Goal: Task Accomplishment & Management: Use online tool/utility

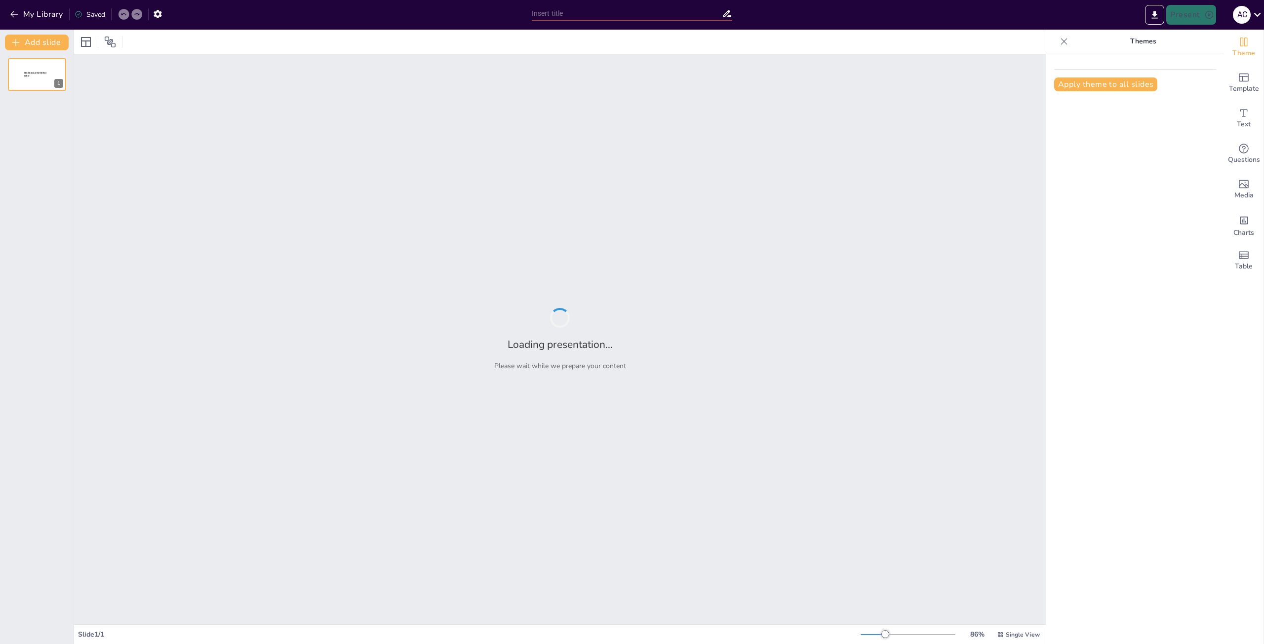
type input "Riesgos y Oportunidades: Vivienda y Mercados Financieros en la Nueva Era Económ…"
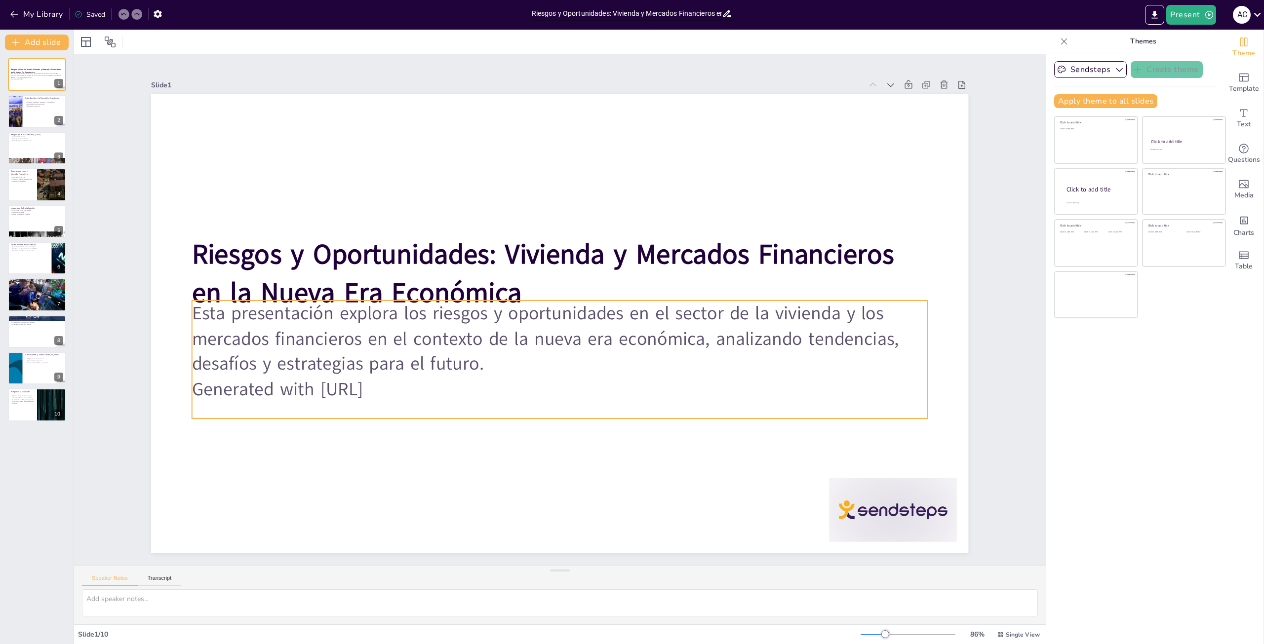
click at [779, 390] on p "Generated with [URL]" at bounding box center [607, 245] width 610 height 453
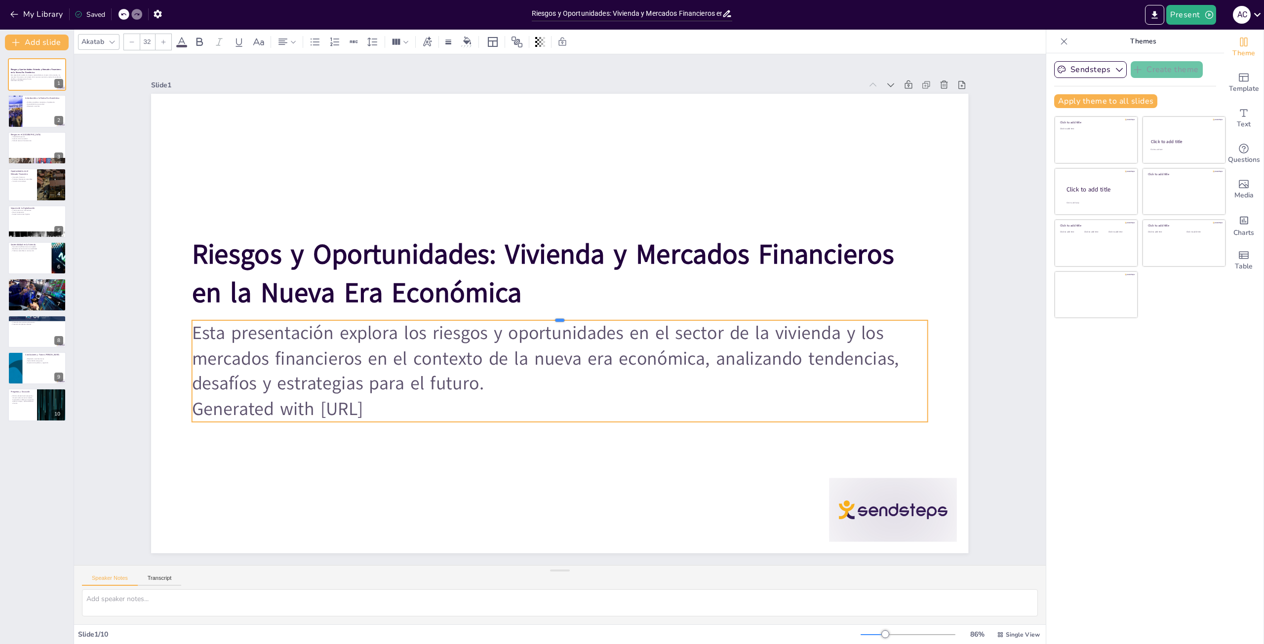
drag, startPoint x: 665, startPoint y: 296, endPoint x: 655, endPoint y: 315, distance: 21.9
click at [655, 315] on div at bounding box center [566, 307] width 308 height 674
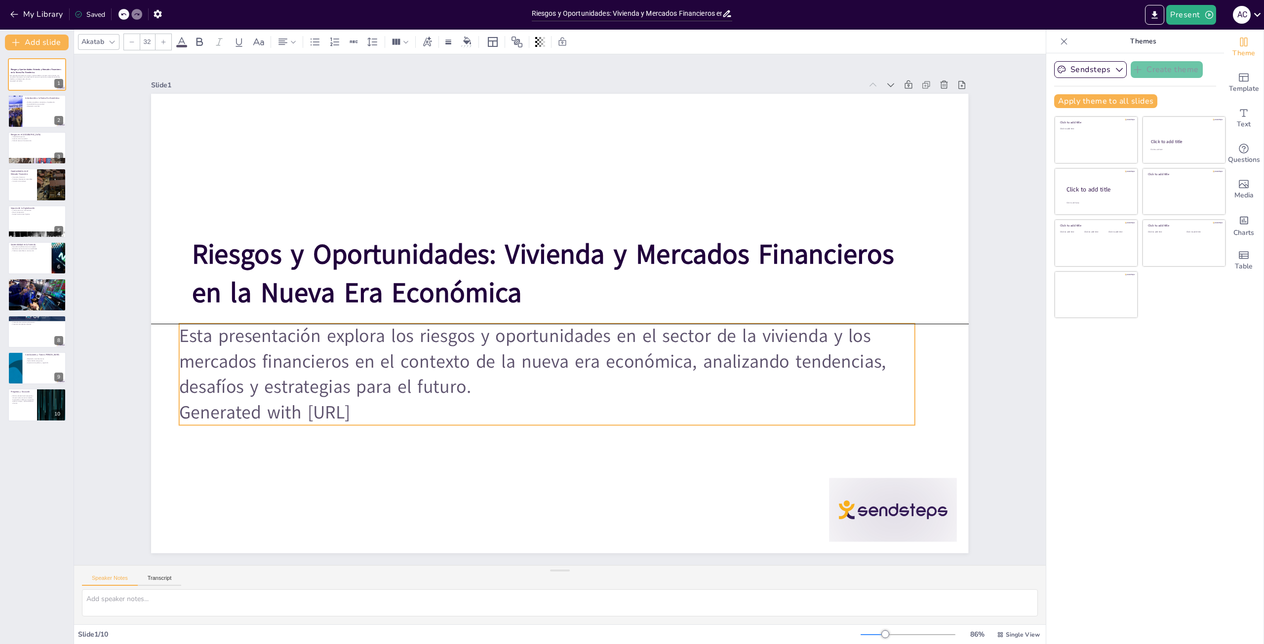
drag, startPoint x: 438, startPoint y: 404, endPoint x: 425, endPoint y: 404, distance: 13.3
click at [425, 404] on p "Generated with [URL]" at bounding box center [510, 219] width 610 height 453
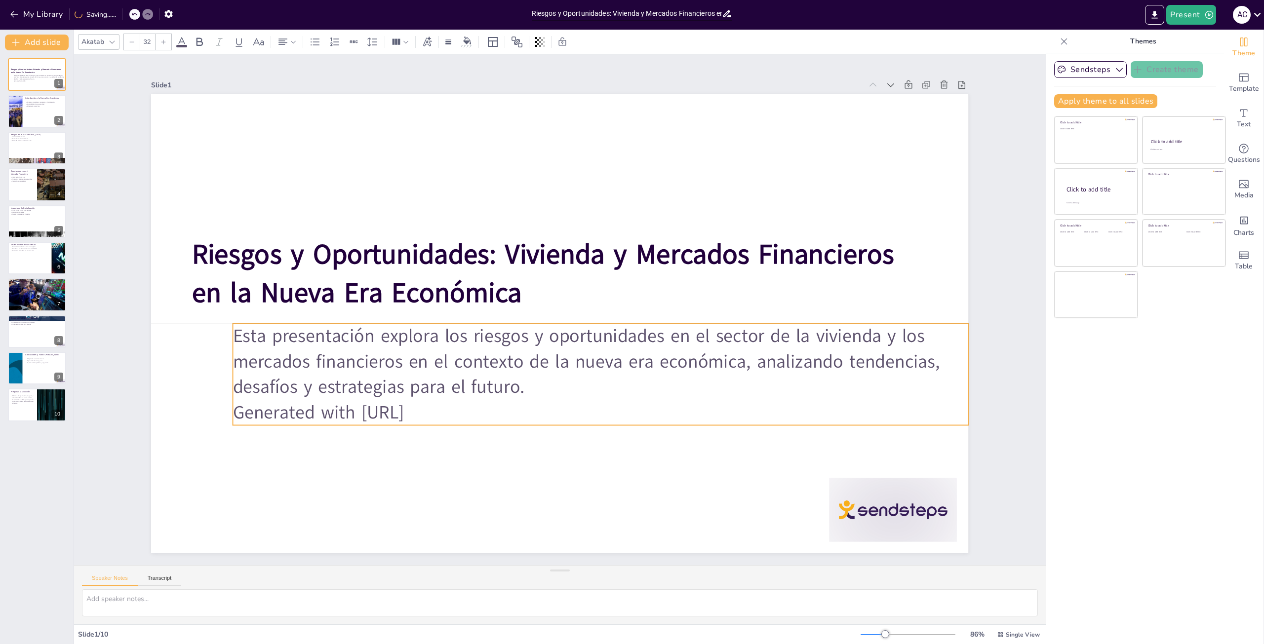
drag, startPoint x: 416, startPoint y: 407, endPoint x: 470, endPoint y: 411, distance: 53.5
click at [470, 289] on p "Generated with [URL]" at bounding box center [541, 201] width 725 height 178
click at [441, 411] on p "Generated with [URL]" at bounding box center [667, 337] width 452 height 610
click at [362, 411] on p "Generated with [URL]" at bounding box center [450, 328] width 177 height 725
drag, startPoint x: 251, startPoint y: 407, endPoint x: 499, endPoint y: 408, distance: 247.9
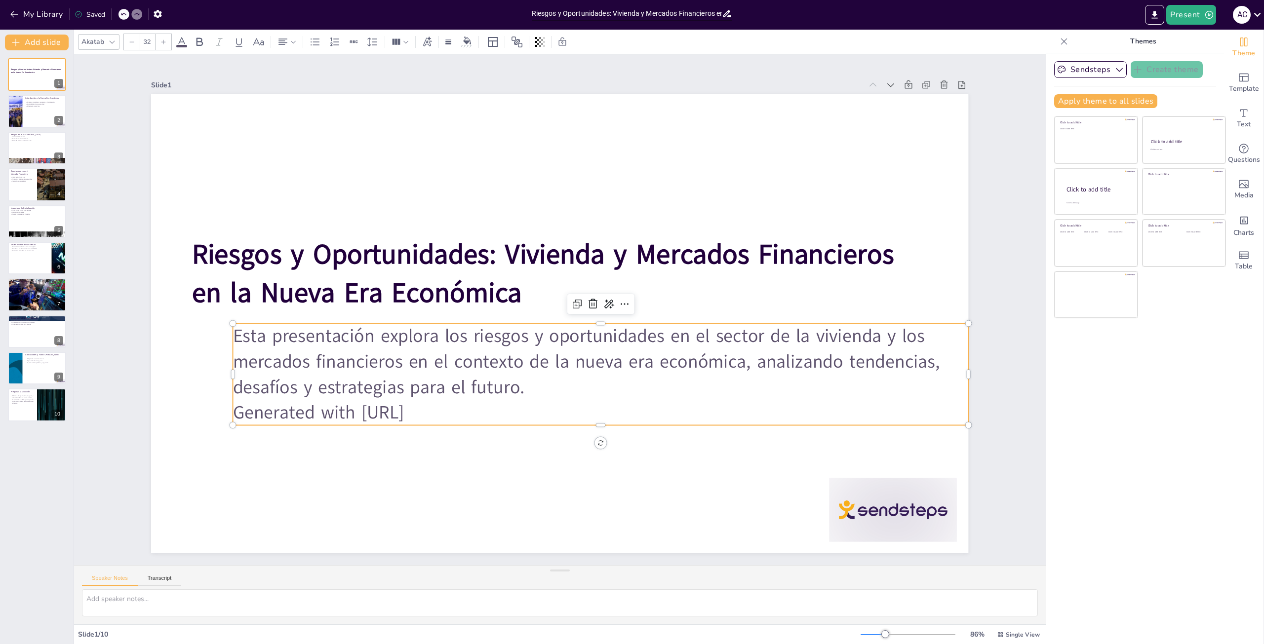
click at [499, 408] on p "Generated with [URL]" at bounding box center [555, 421] width 682 height 322
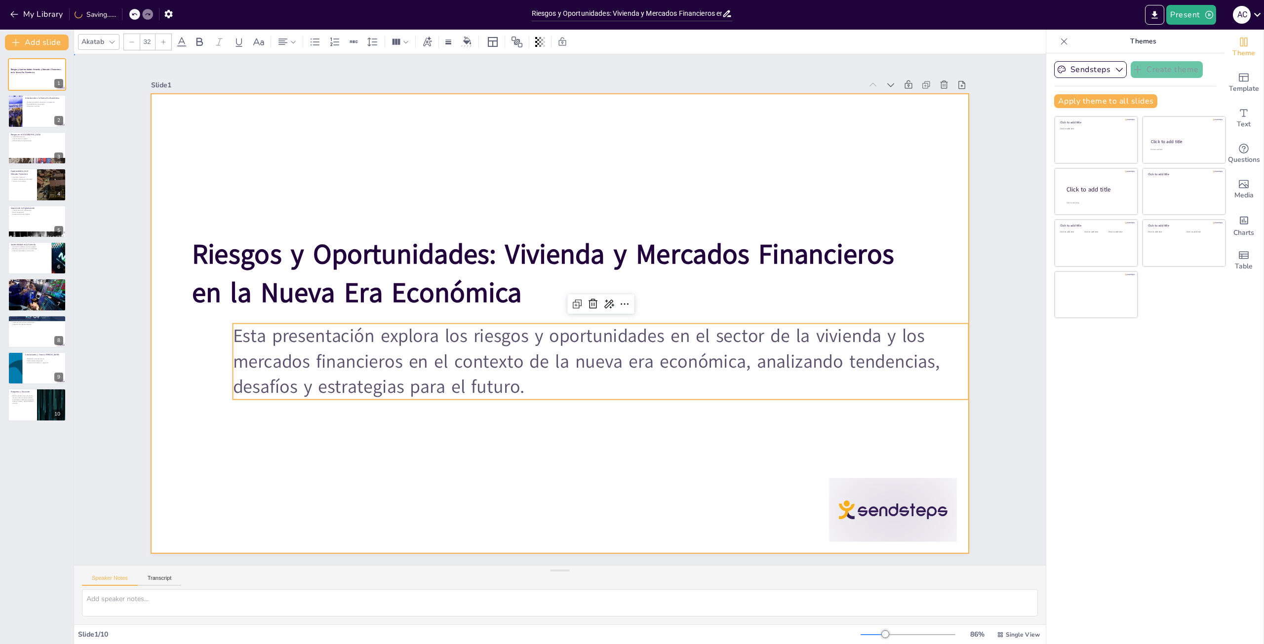
click at [506, 470] on div at bounding box center [546, 306] width 620 height 895
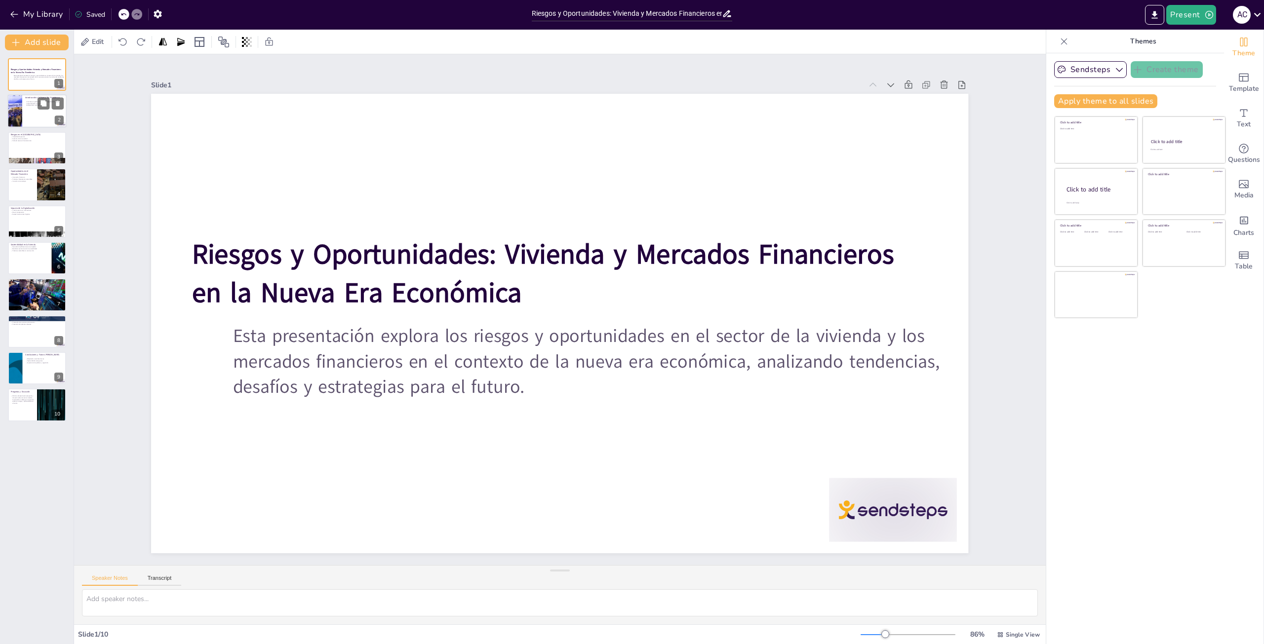
click at [34, 95] on div "Introducción a la Nueva Era Económica Cambios en políticas monetarias y digital…" at bounding box center [36, 95] width 59 height 0
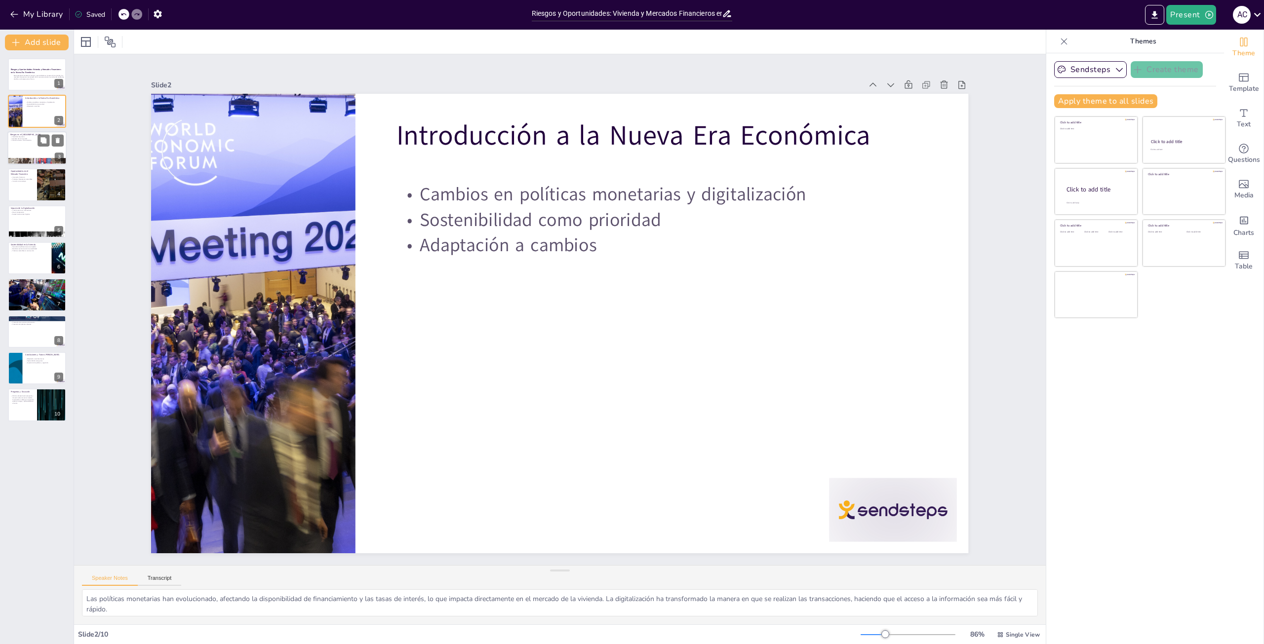
click at [37, 143] on div at bounding box center [36, 148] width 59 height 34
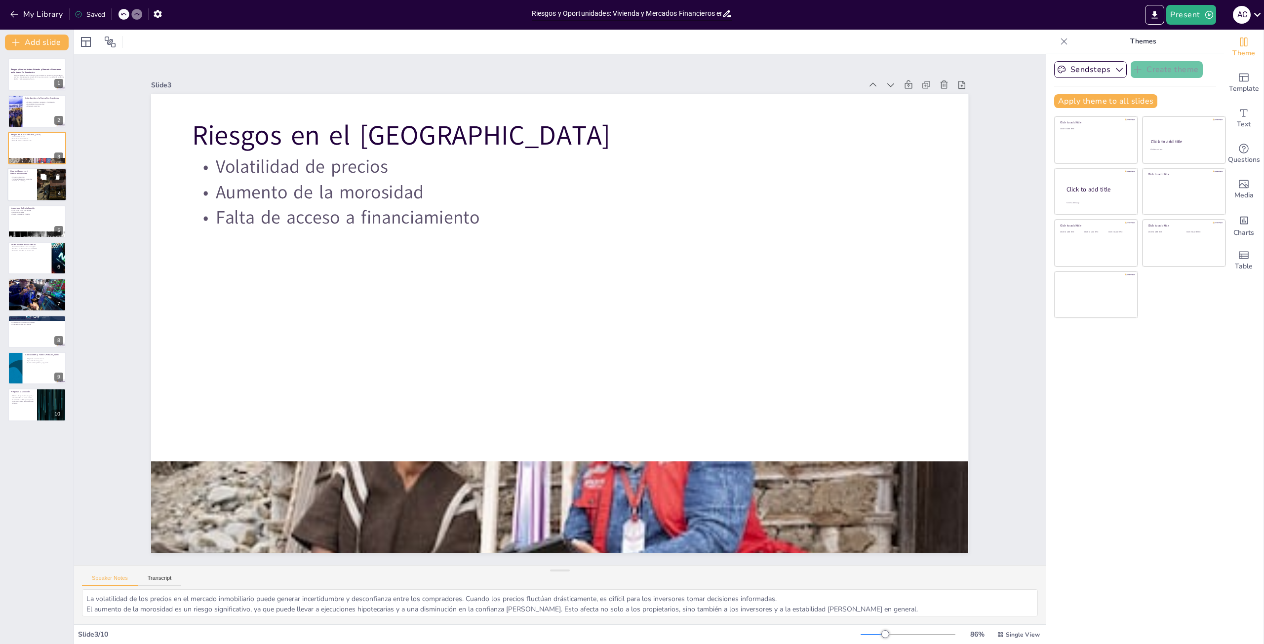
click at [45, 185] on div at bounding box center [52, 185] width 44 height 34
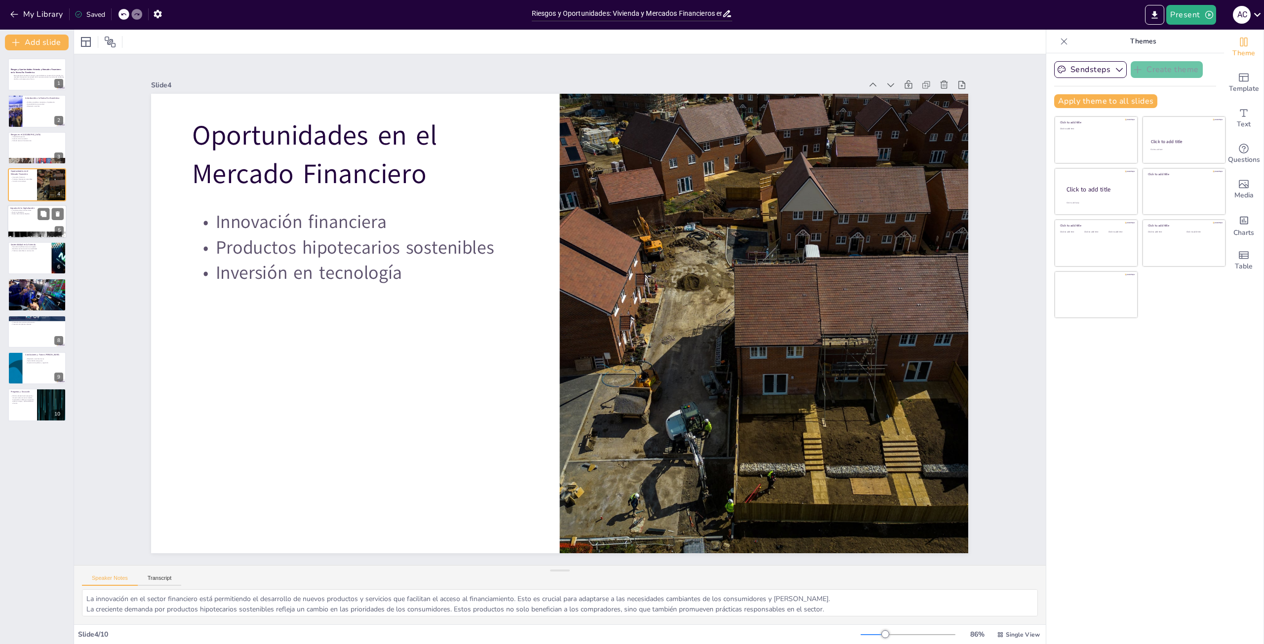
click at [44, 221] on div at bounding box center [36, 222] width 59 height 34
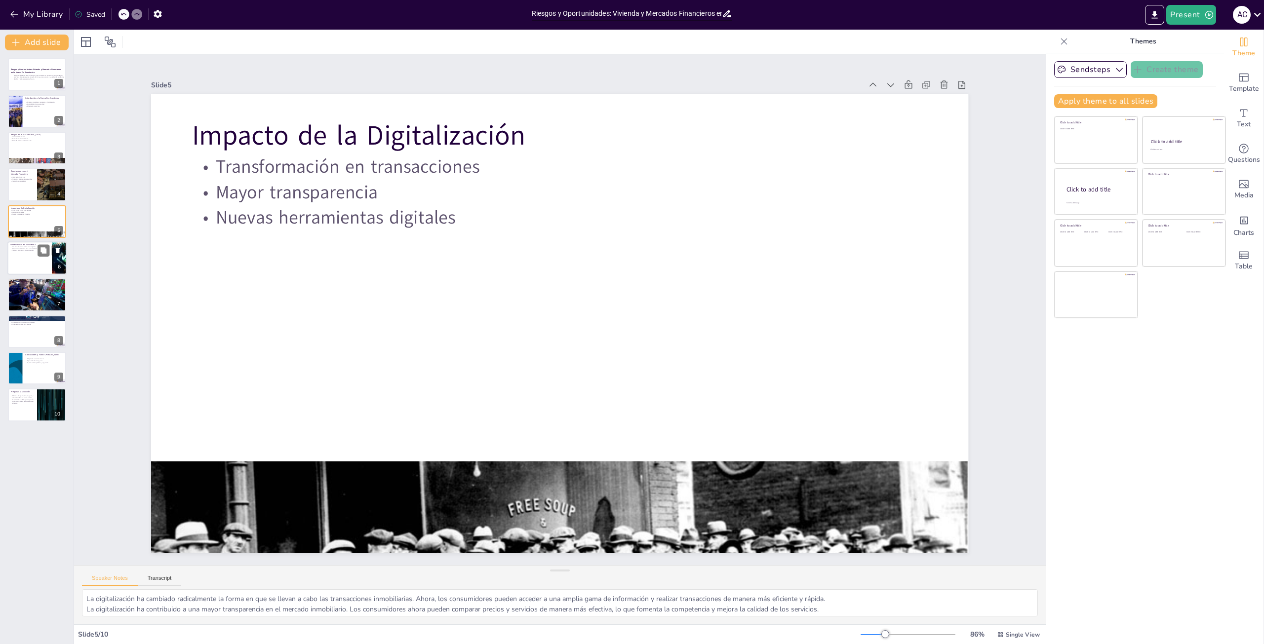
click at [34, 258] on div at bounding box center [36, 258] width 59 height 34
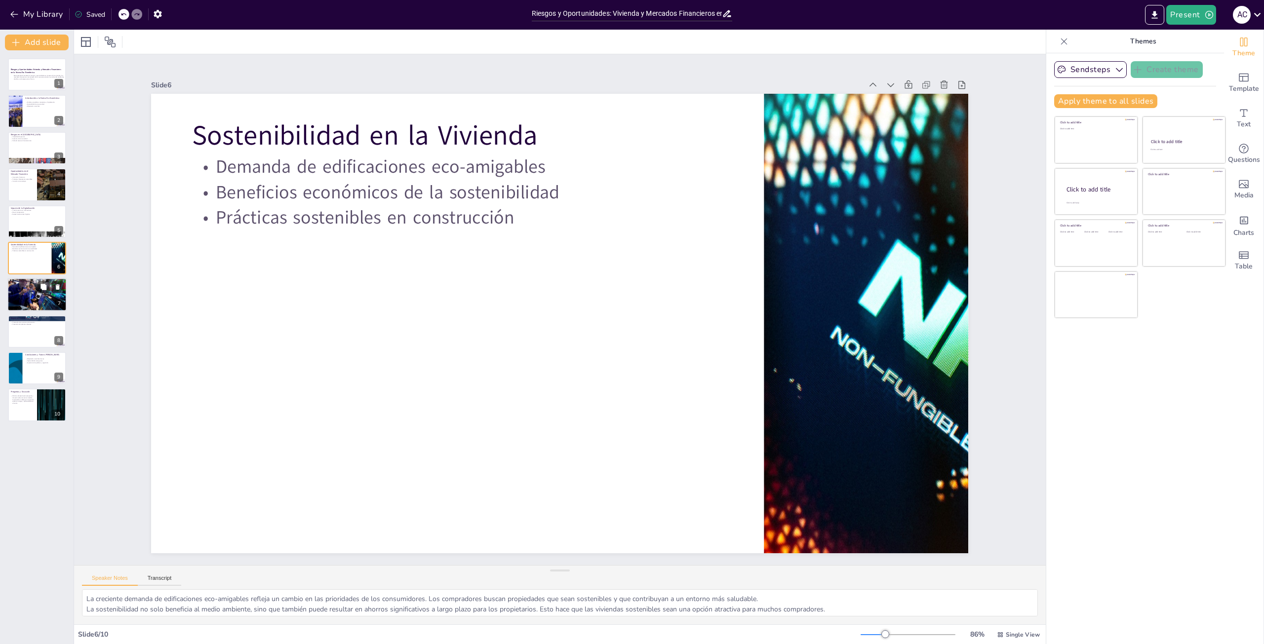
click at [34, 311] on div "Estrategias para Inversores Diversificación de carteras Evaluación del riesgo […" at bounding box center [36, 295] width 59 height 34
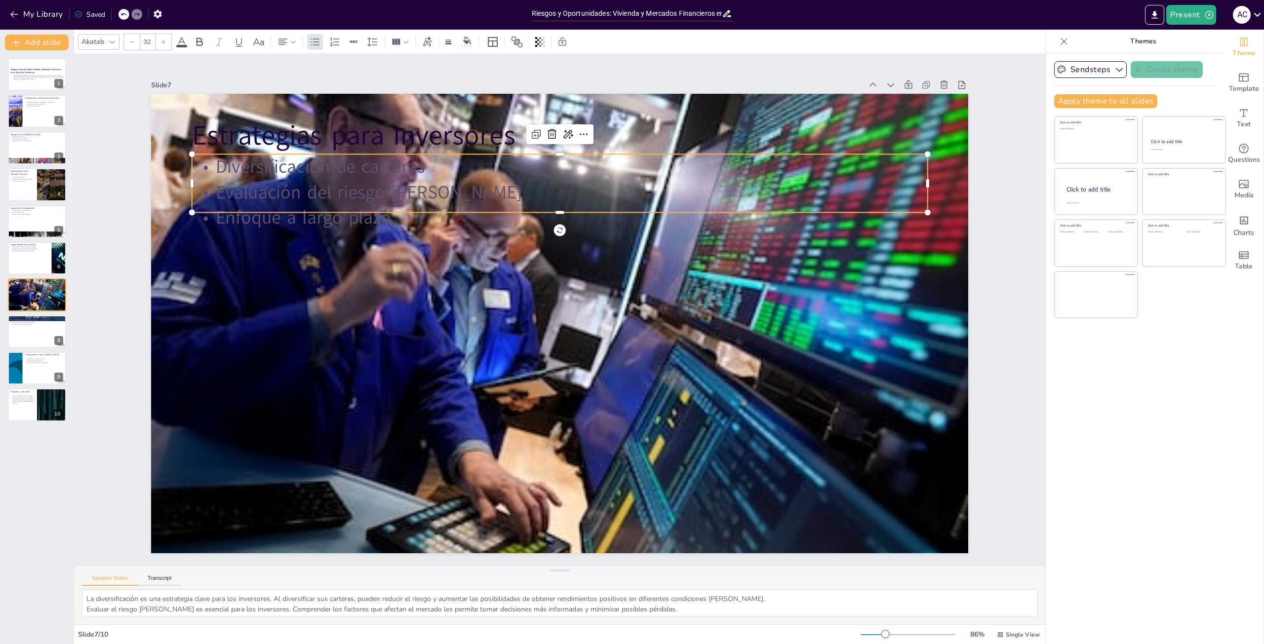
click at [249, 376] on p "Evaluación del riesgo [PERSON_NAME]" at bounding box center [548, 427] width 734 height 102
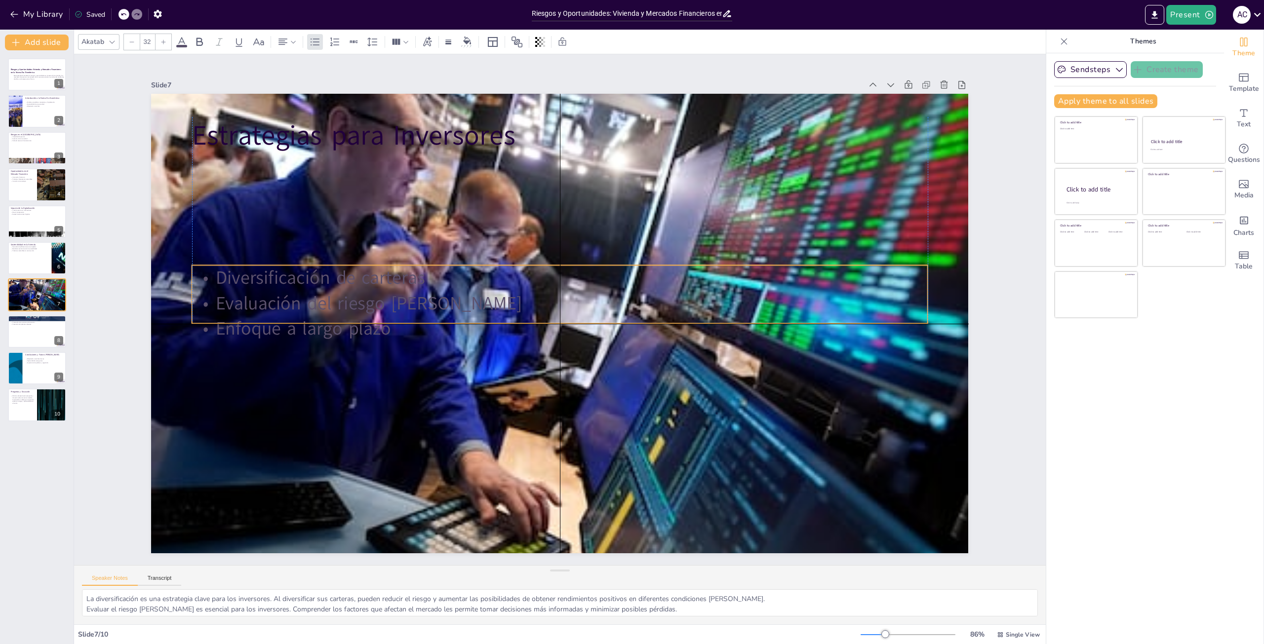
drag, startPoint x: 522, startPoint y: 207, endPoint x: 513, endPoint y: 316, distance: 109.5
click at [518, 317] on p "Enfoque a largo plazo" at bounding box center [549, 294] width 610 height 453
click at [359, 274] on p "Diversificación de carteras" at bounding box center [585, 291] width 453 height 610
click at [515, 290] on p "Evaluación del riesgo [PERSON_NAME]" at bounding box center [566, 309] width 102 height 734
click at [371, 290] on p "Evaluación del riesgo [PERSON_NAME]" at bounding box center [566, 307] width 390 height 650
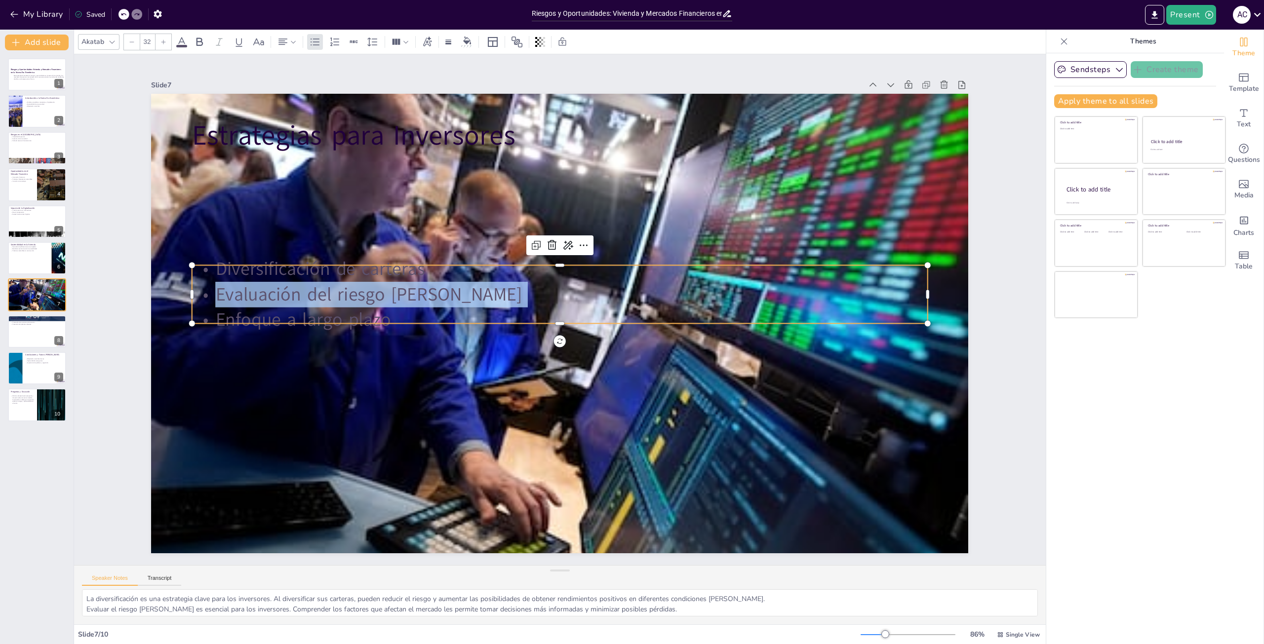
click at [420, 290] on p "Evaluación del riesgo [PERSON_NAME]" at bounding box center [545, 305] width 251 height 708
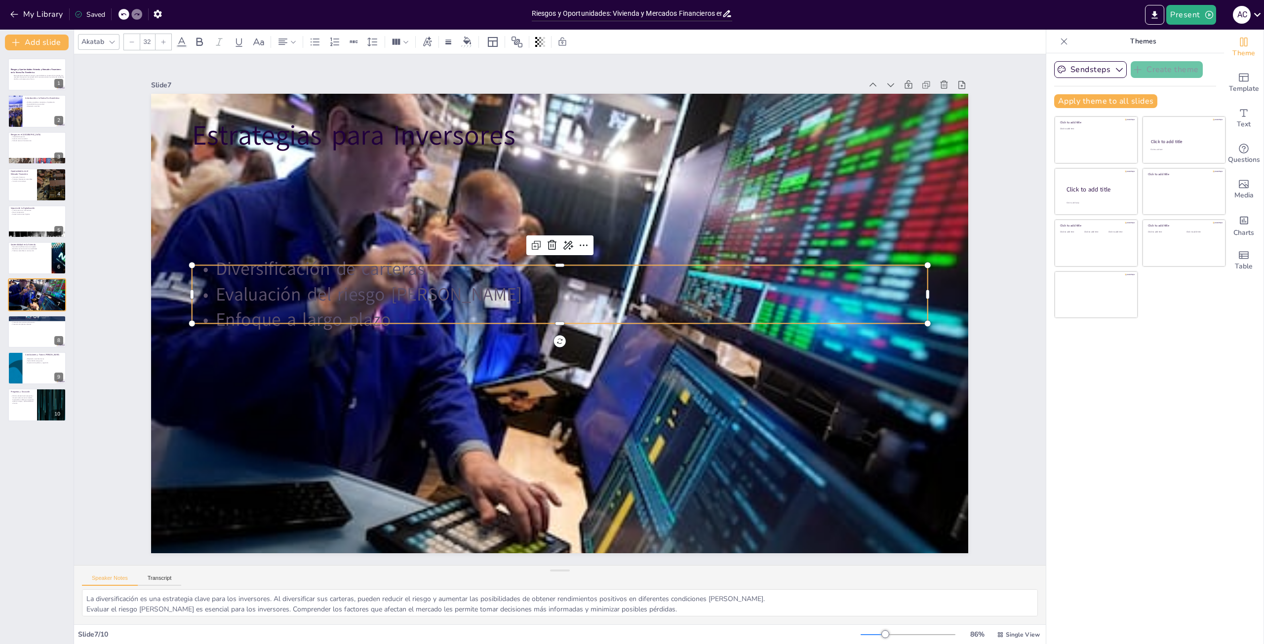
click at [366, 275] on p "Diversificación de carteras" at bounding box center [592, 334] width 453 height 610
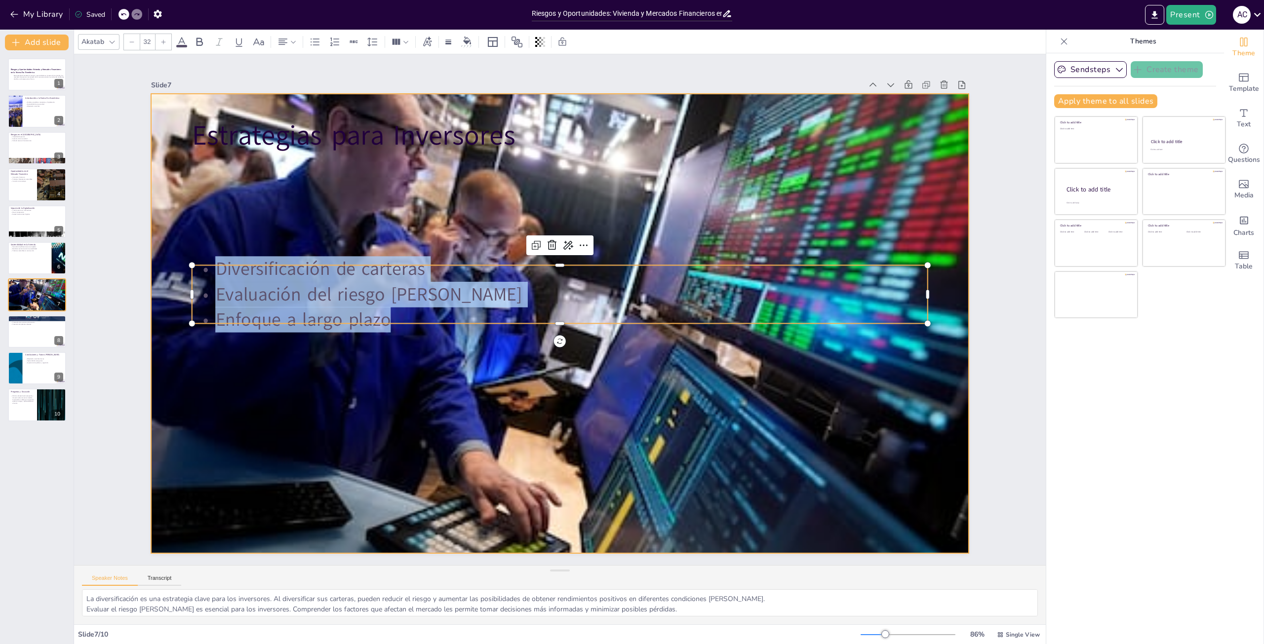
drag, startPoint x: 211, startPoint y: 272, endPoint x: 425, endPoint y: 346, distance: 226.4
click at [425, 346] on div "Estrategias para Inversores Diversificación de carteras Evaluación del riesgo […" at bounding box center [559, 324] width 817 height 460
click at [191, 44] on div "Akatab 32" at bounding box center [328, 42] width 501 height 17
click at [182, 41] on icon at bounding box center [182, 42] width 12 height 12
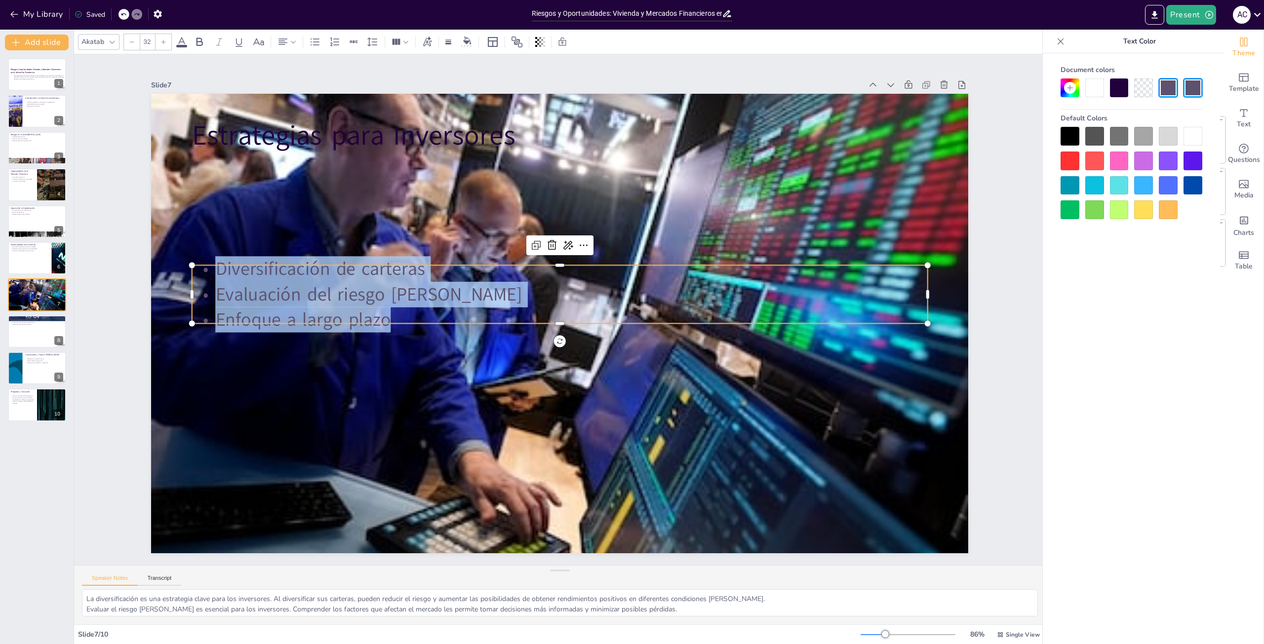
click at [182, 41] on icon at bounding box center [181, 41] width 9 height 9
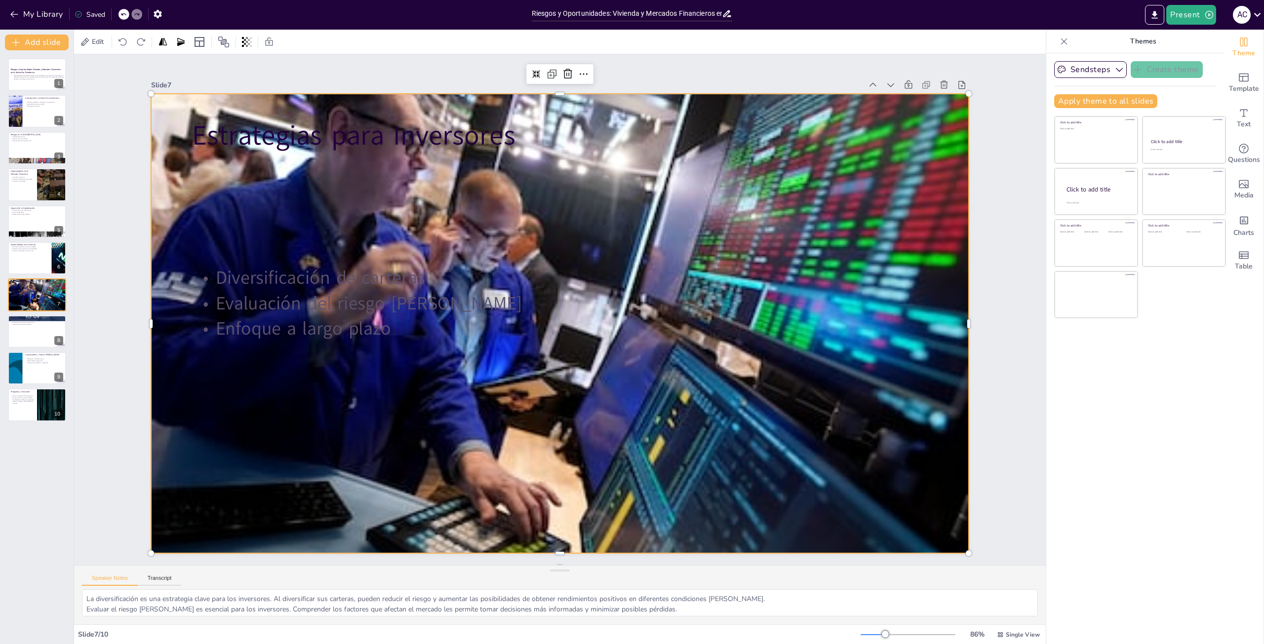
drag, startPoint x: 392, startPoint y: 461, endPoint x: 382, endPoint y: 452, distance: 13.3
click at [392, 461] on div at bounding box center [573, 314] width 771 height 945
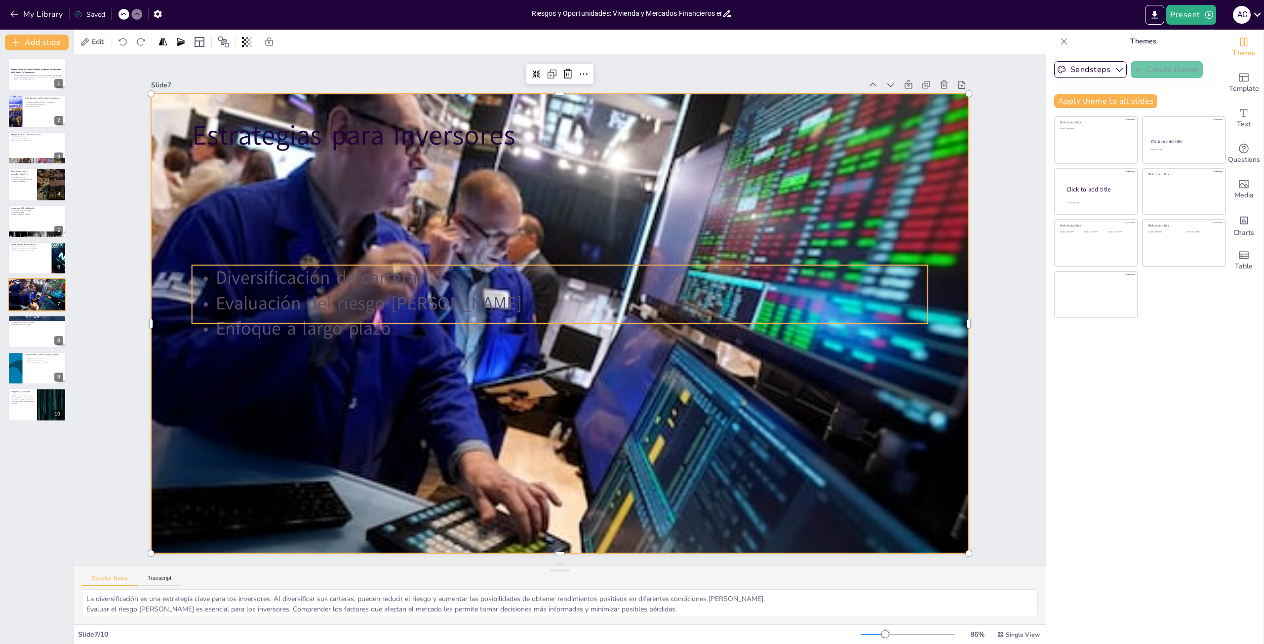
click at [477, 307] on p "Evaluación del riesgo [PERSON_NAME]" at bounding box center [566, 311] width 178 height 725
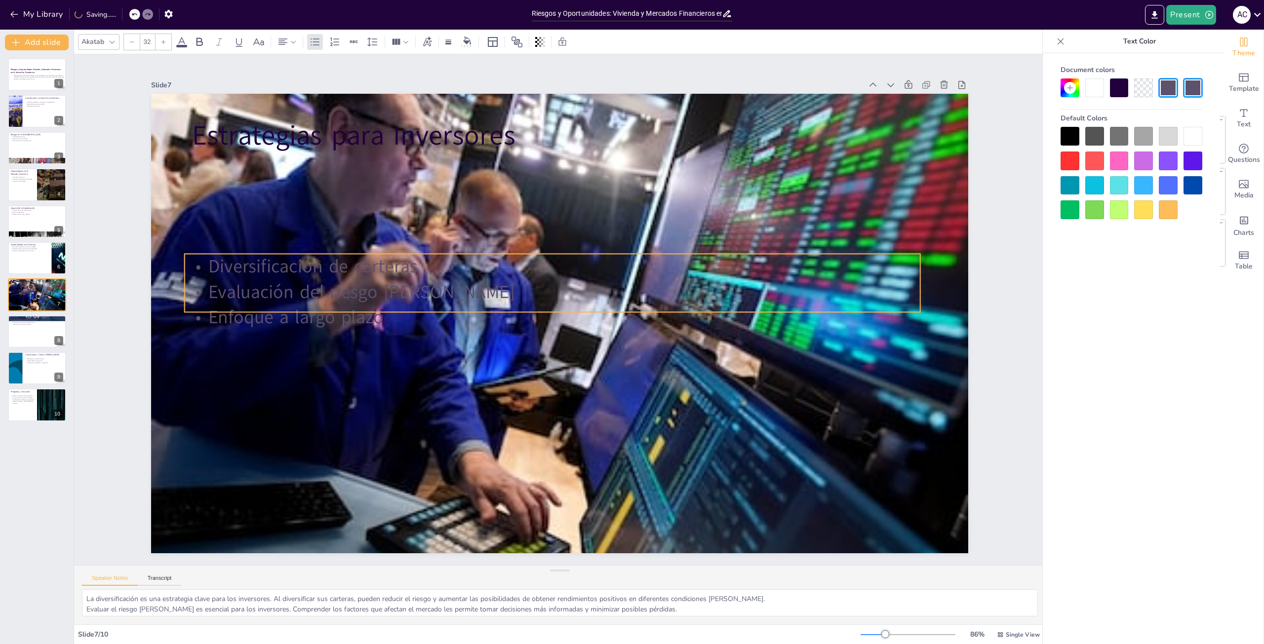
drag, startPoint x: 219, startPoint y: 270, endPoint x: 212, endPoint y: 260, distance: 12.7
click at [406, 259] on p "Diversificación de carteras" at bounding box center [601, 325] width 390 height 650
click at [206, 262] on p "Diversificación de carteras" at bounding box center [557, 267] width 734 height 102
click at [214, 262] on p "Diversificación de carteras" at bounding box center [576, 350] width 725 height 178
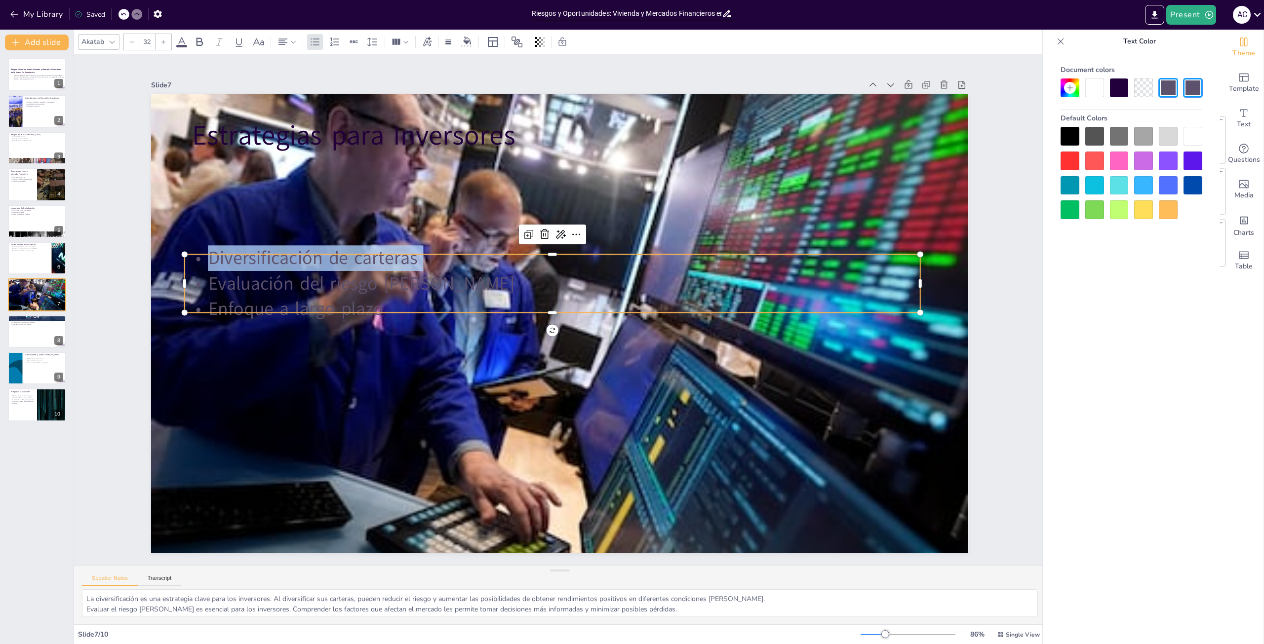
click at [206, 273] on p "Diversificación de carteras" at bounding box center [556, 362] width 725 height 178
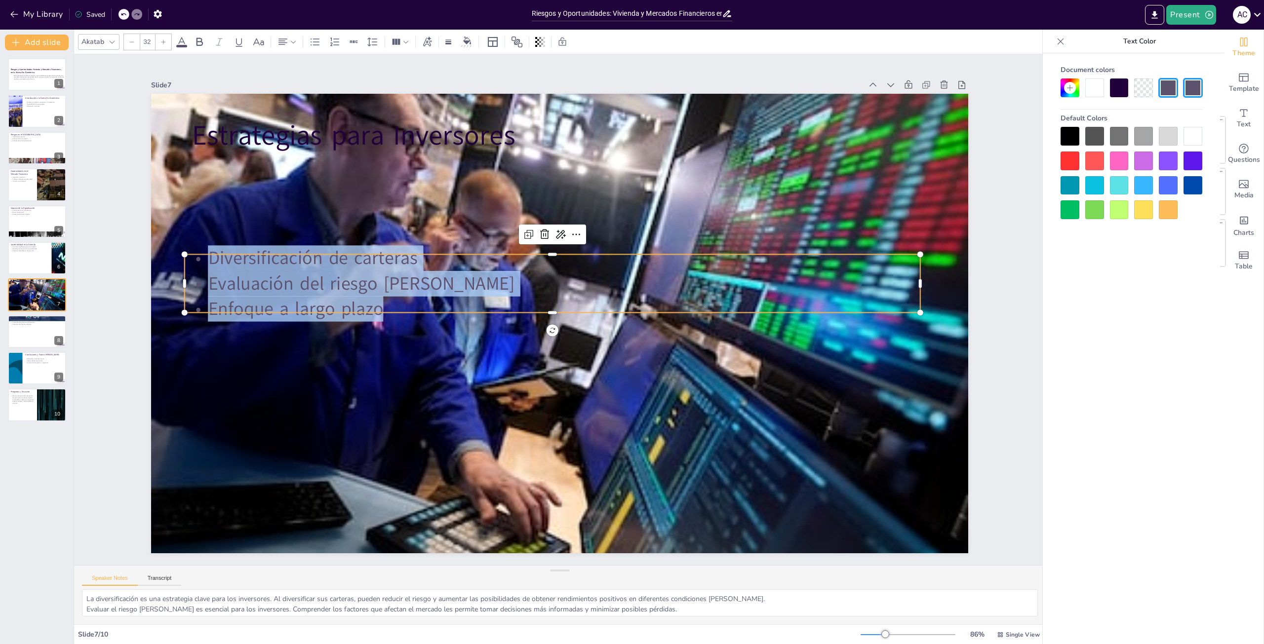
click at [182, 38] on icon at bounding box center [181, 41] width 9 height 9
click at [242, 43] on icon at bounding box center [239, 42] width 12 height 12
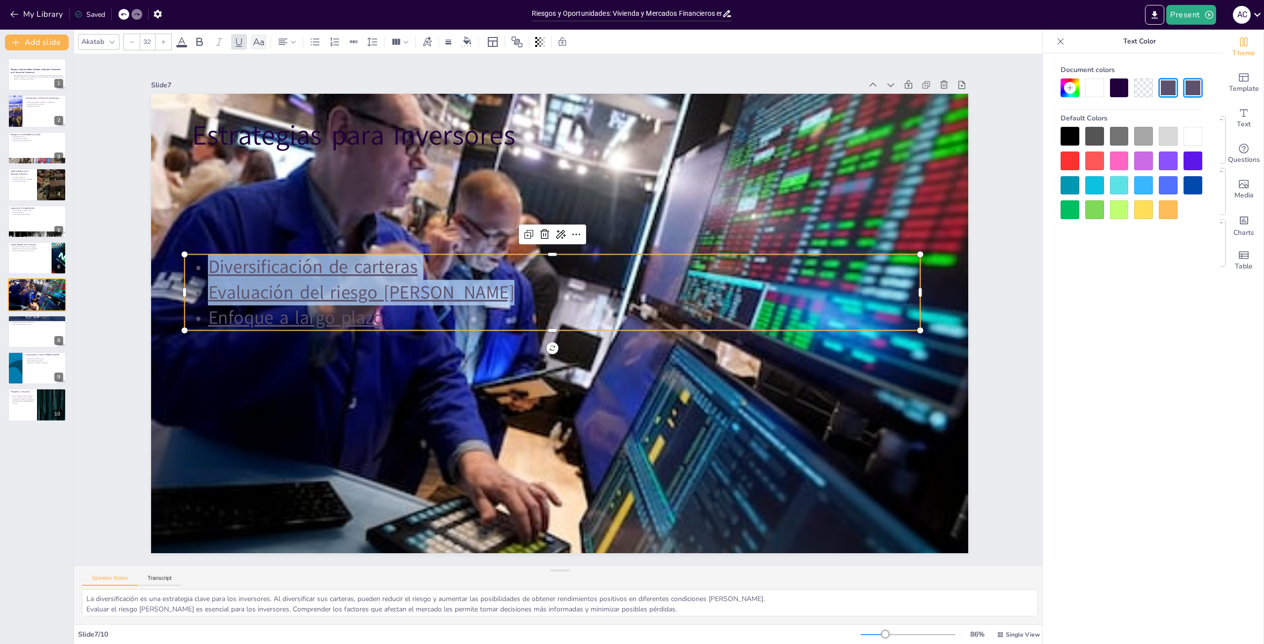
click at [258, 44] on icon at bounding box center [259, 42] width 12 height 12
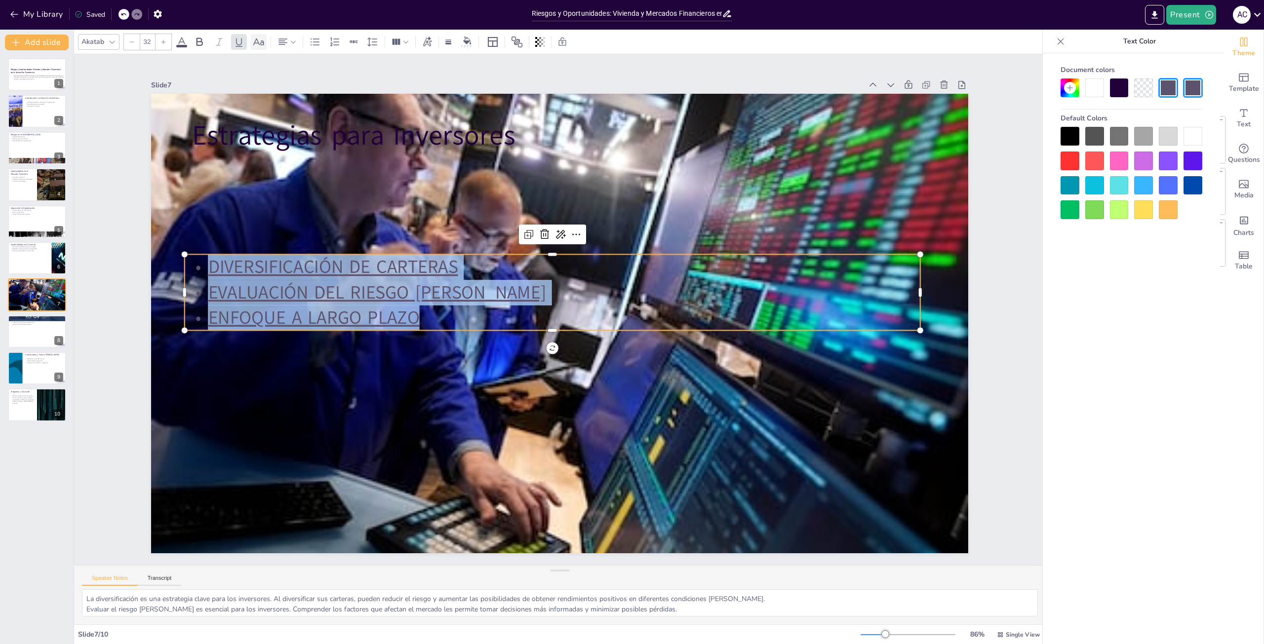
click at [261, 40] on icon at bounding box center [259, 42] width 12 height 12
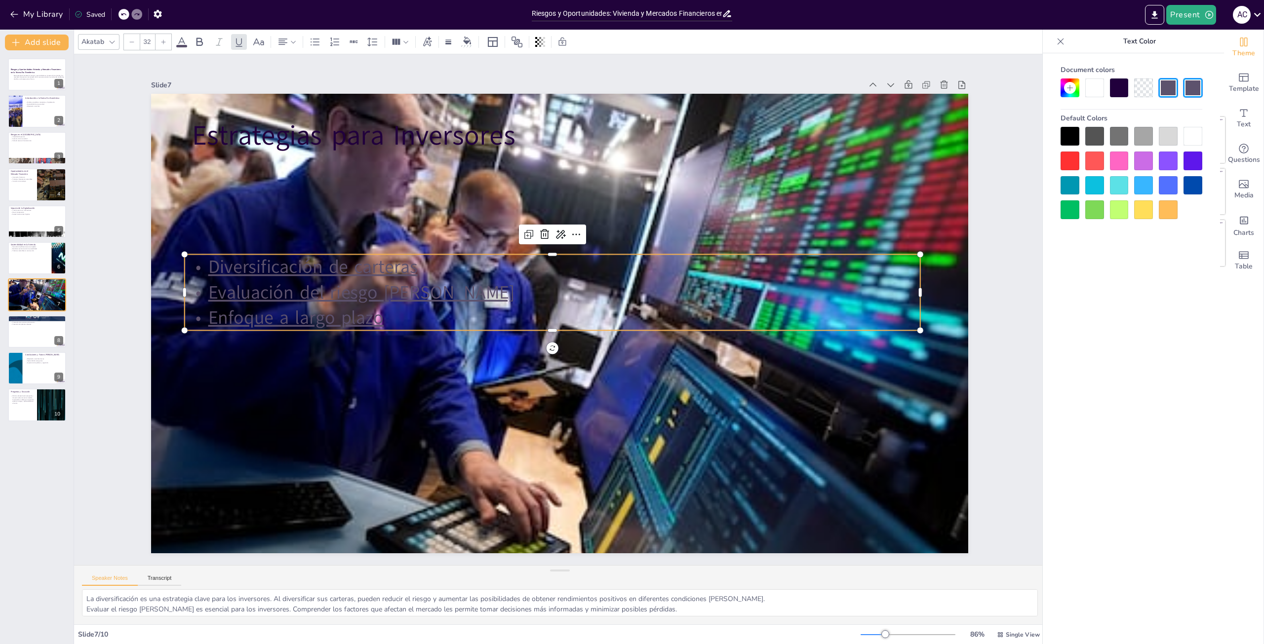
click at [190, 41] on div "Akatab 32" at bounding box center [328, 42] width 501 height 17
click at [198, 43] on icon at bounding box center [200, 42] width 12 height 12
click at [1090, 85] on div at bounding box center [1094, 88] width 19 height 19
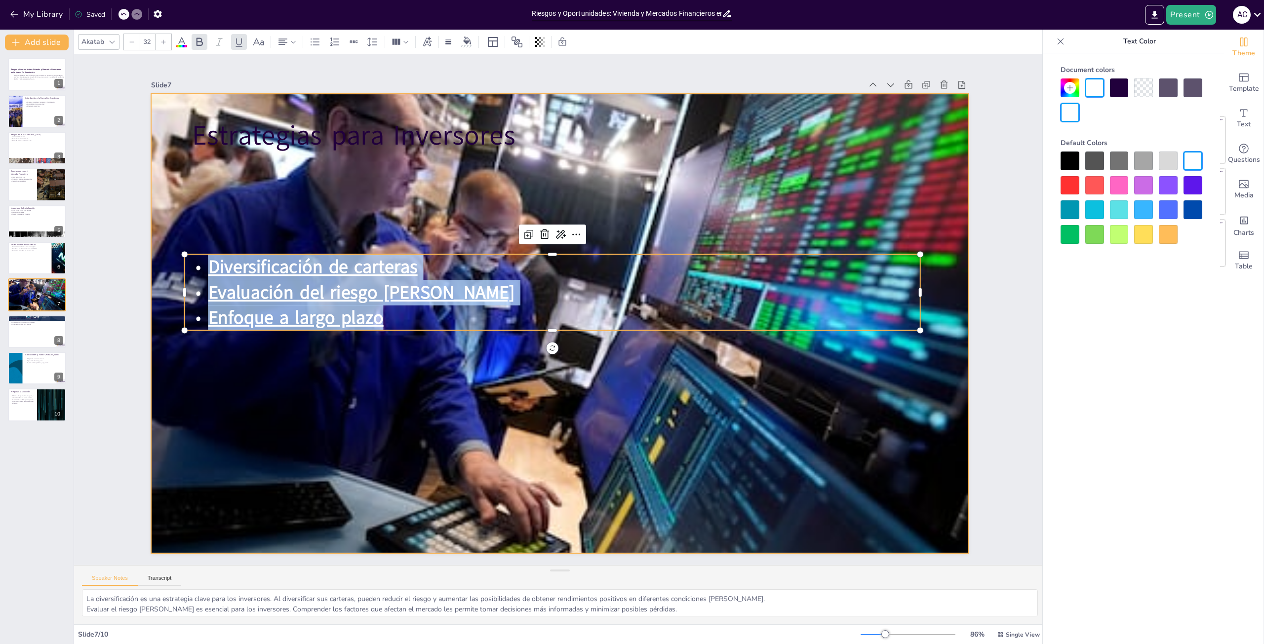
click at [441, 381] on div at bounding box center [548, 302] width 921 height 982
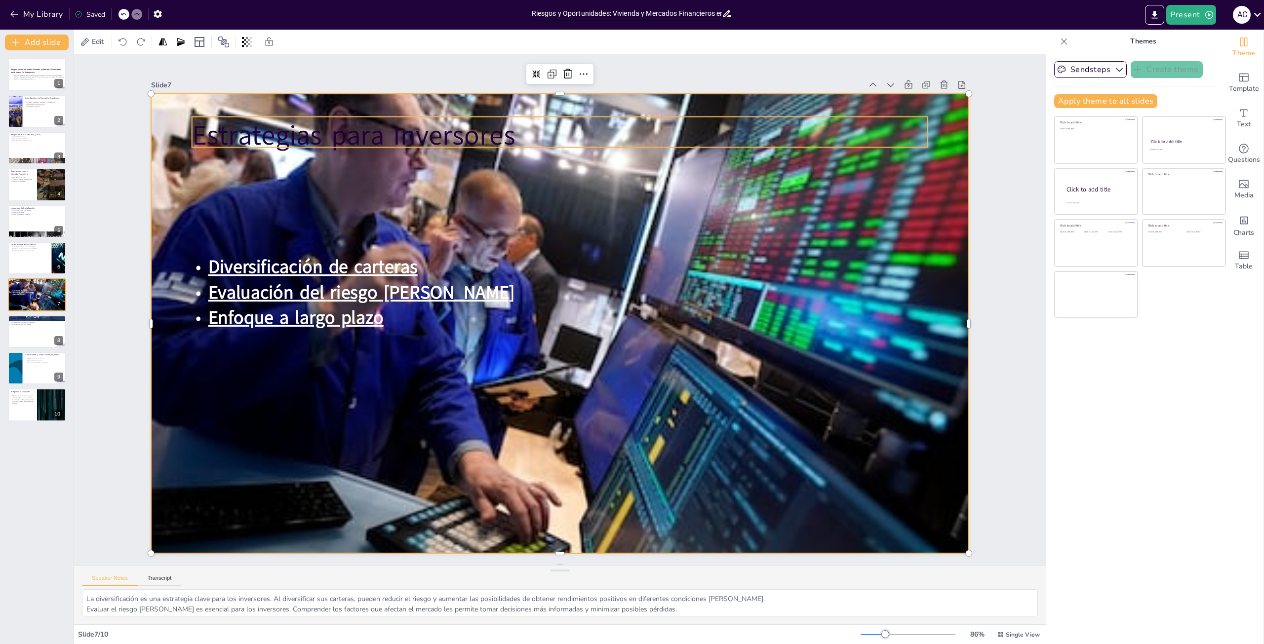
drag, startPoint x: 295, startPoint y: 130, endPoint x: 278, endPoint y: 131, distance: 17.3
click at [295, 140] on p "Estrategias para Inversores" at bounding box center [430, 426] width 520 height 572
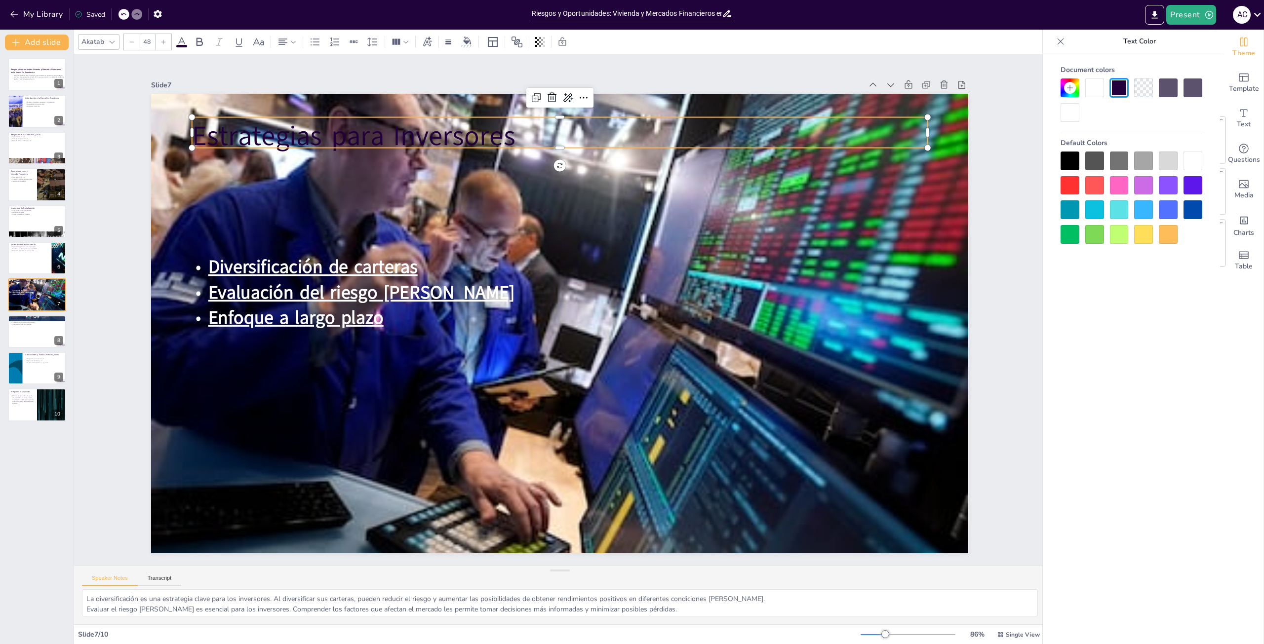
click at [1096, 89] on div at bounding box center [1094, 88] width 19 height 19
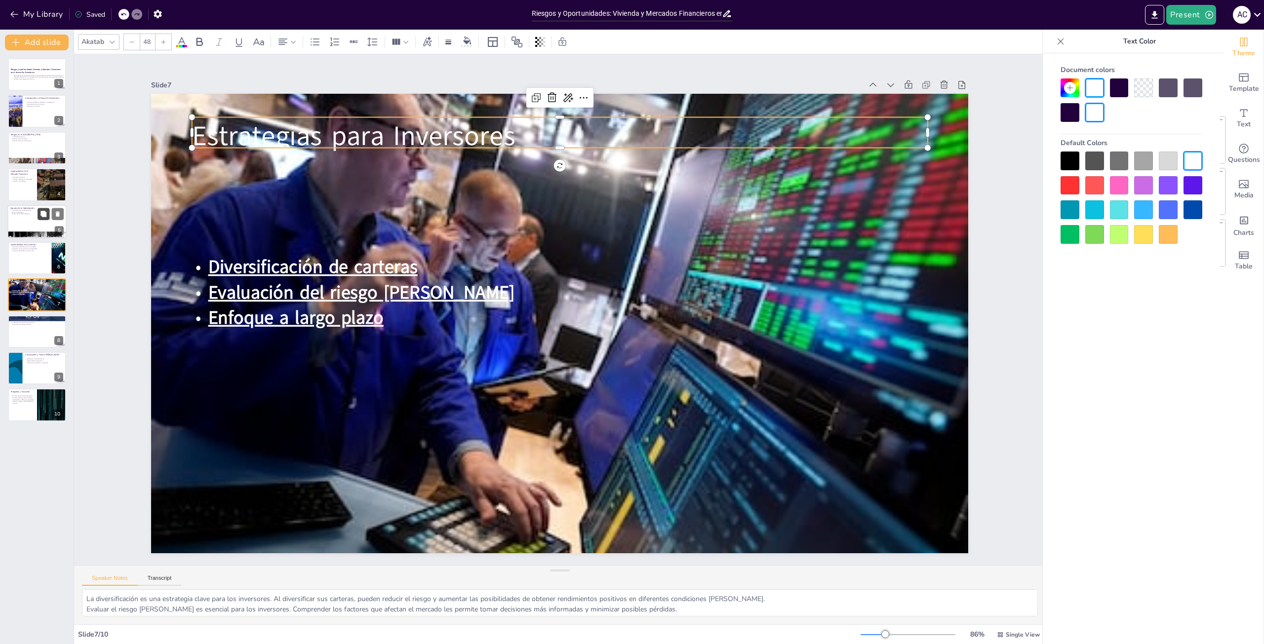
click at [42, 219] on button at bounding box center [44, 214] width 12 height 12
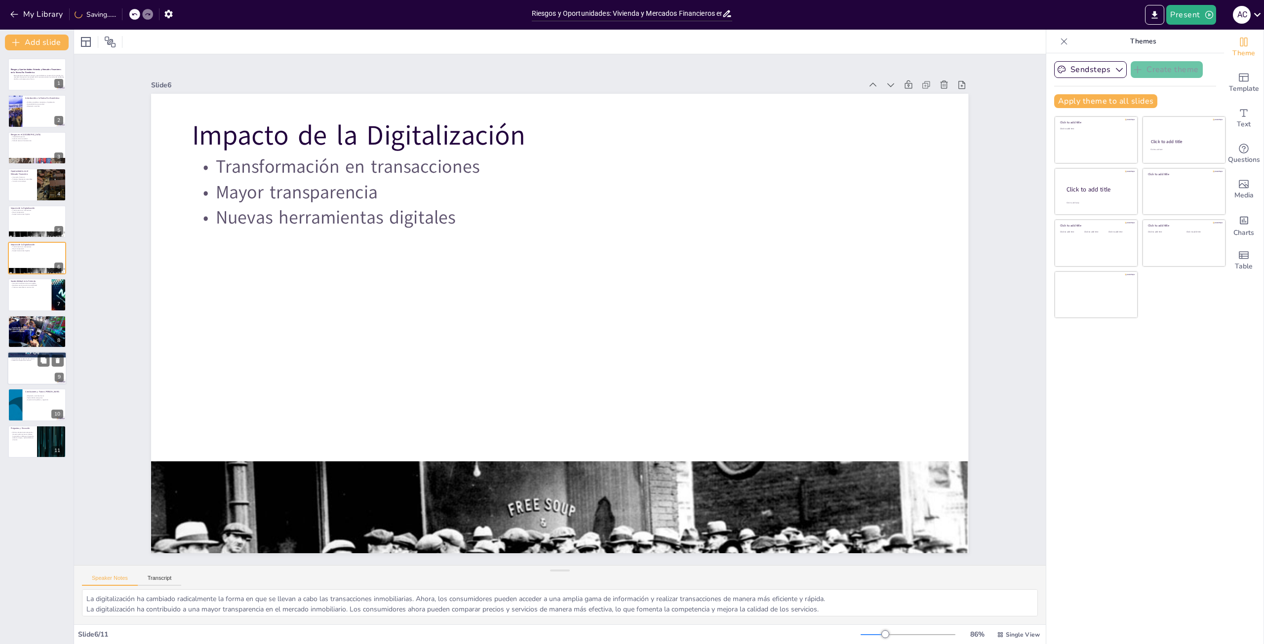
click at [26, 370] on div at bounding box center [36, 369] width 59 height 34
type textarea "La protección de los consumidores es fundamental en el mercado inmobiliario. La…"
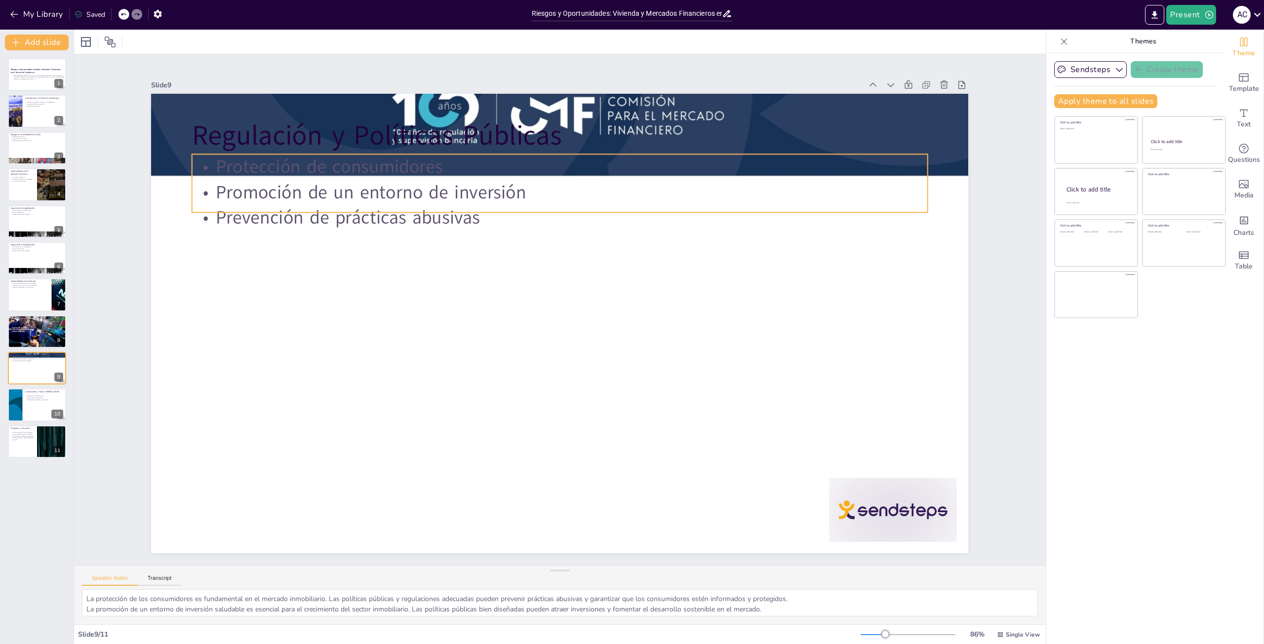
click at [315, 214] on p "Prevención de prácticas abusivas" at bounding box center [476, 347] width 323 height 682
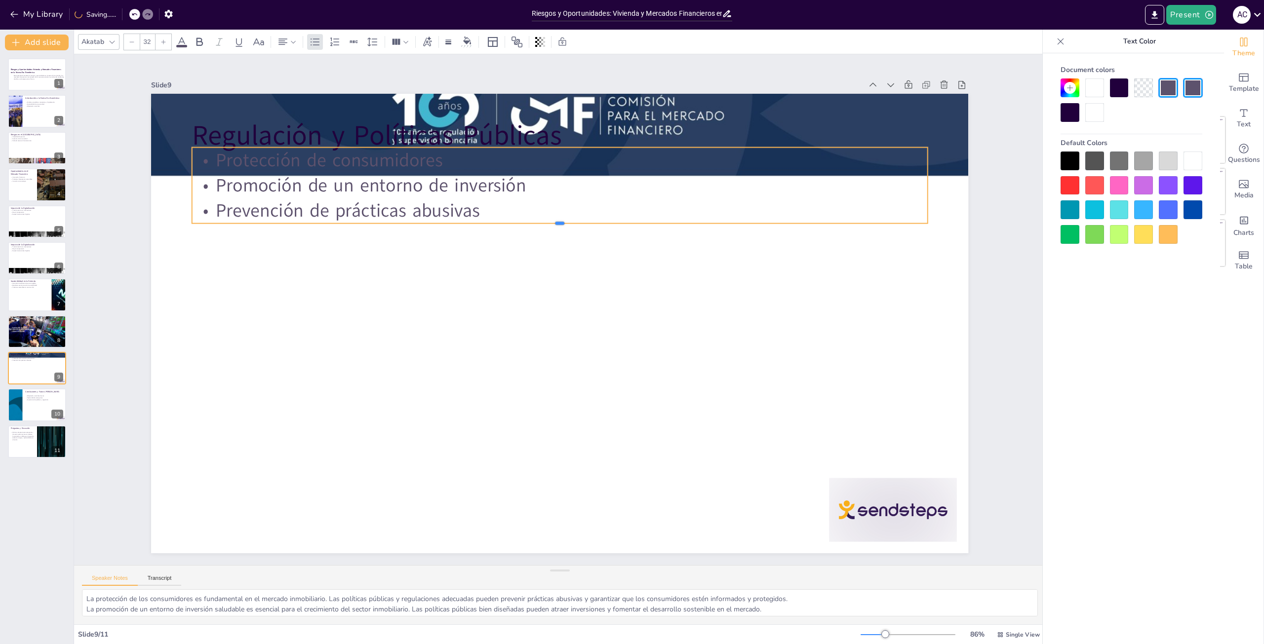
drag, startPoint x: 266, startPoint y: 202, endPoint x: 269, endPoint y: 214, distance: 12.3
click at [268, 216] on div "Regulación y Políticas Públicas Protección de consumidores Promoción de un ento…" at bounding box center [559, 324] width 817 height 460
drag, startPoint x: 540, startPoint y: 221, endPoint x: 526, endPoint y: 182, distance: 41.4
click at [526, 182] on div "Regulación y Políticas Públicas Protección de consumidores Promoción de un ento…" at bounding box center [567, 299] width 931 height 852
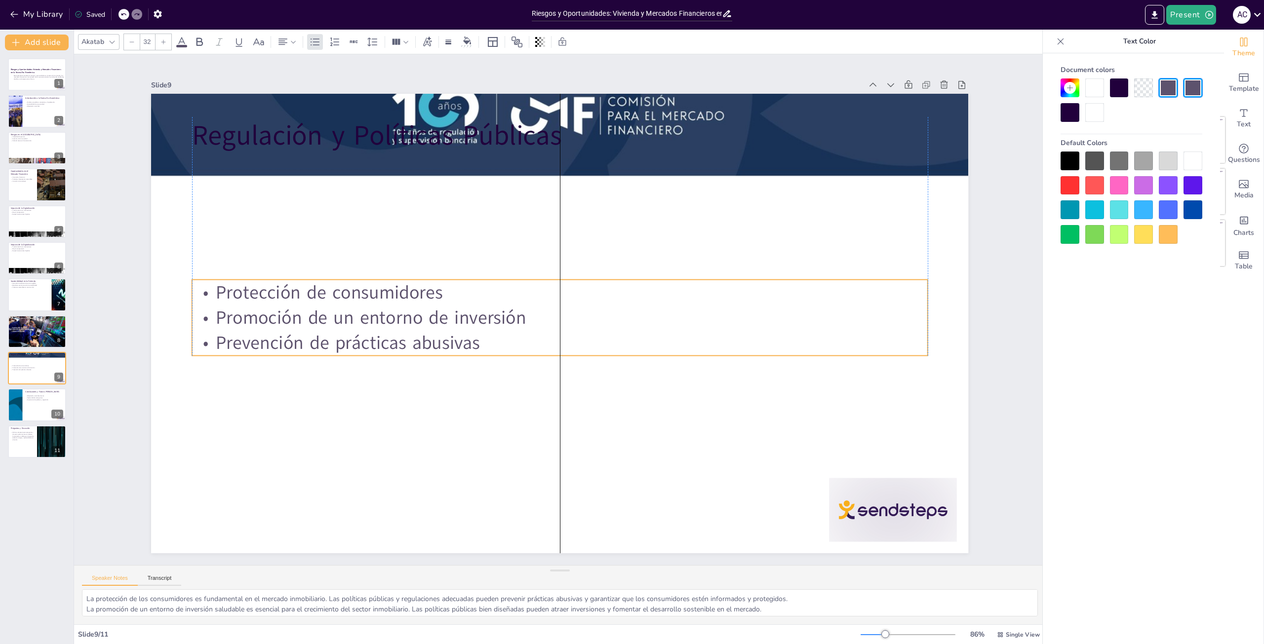
drag, startPoint x: 548, startPoint y: 144, endPoint x: 545, endPoint y: 269, distance: 124.5
click at [546, 269] on p "Protección de consumidores" at bounding box center [570, 323] width 610 height 453
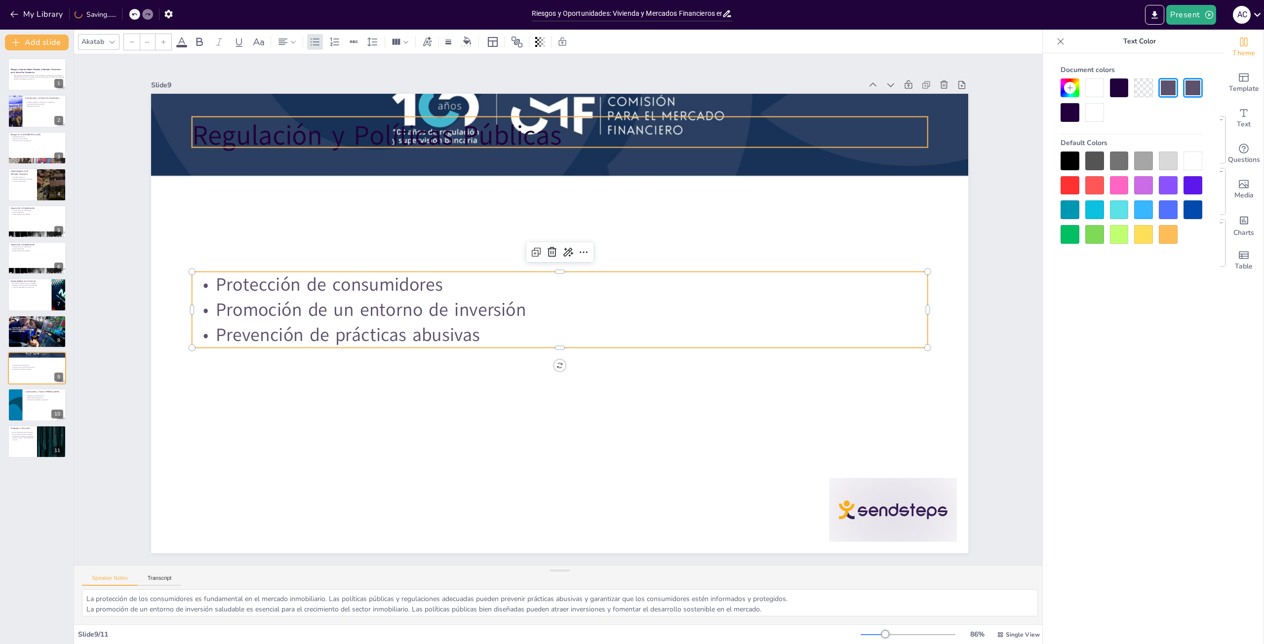
type input "48"
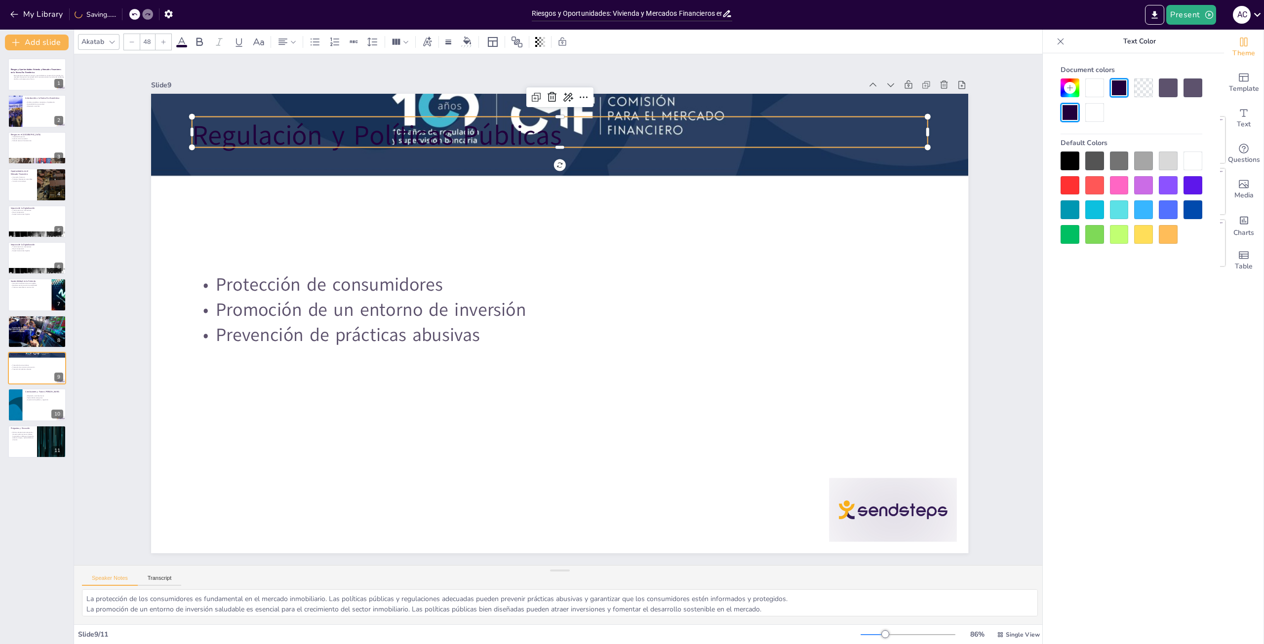
click at [363, 302] on p "Regulación y Políticas Públicas" at bounding box center [490, 469] width 688 height 334
click at [672, 113] on div at bounding box center [752, 268] width 161 height 721
drag, startPoint x: 549, startPoint y: 156, endPoint x: 535, endPoint y: 148, distance: 16.1
click at [535, 148] on div "Regulación y Políticas Públicas Protección de consumidores Promoción de un ento…" at bounding box center [569, 320] width 915 height 888
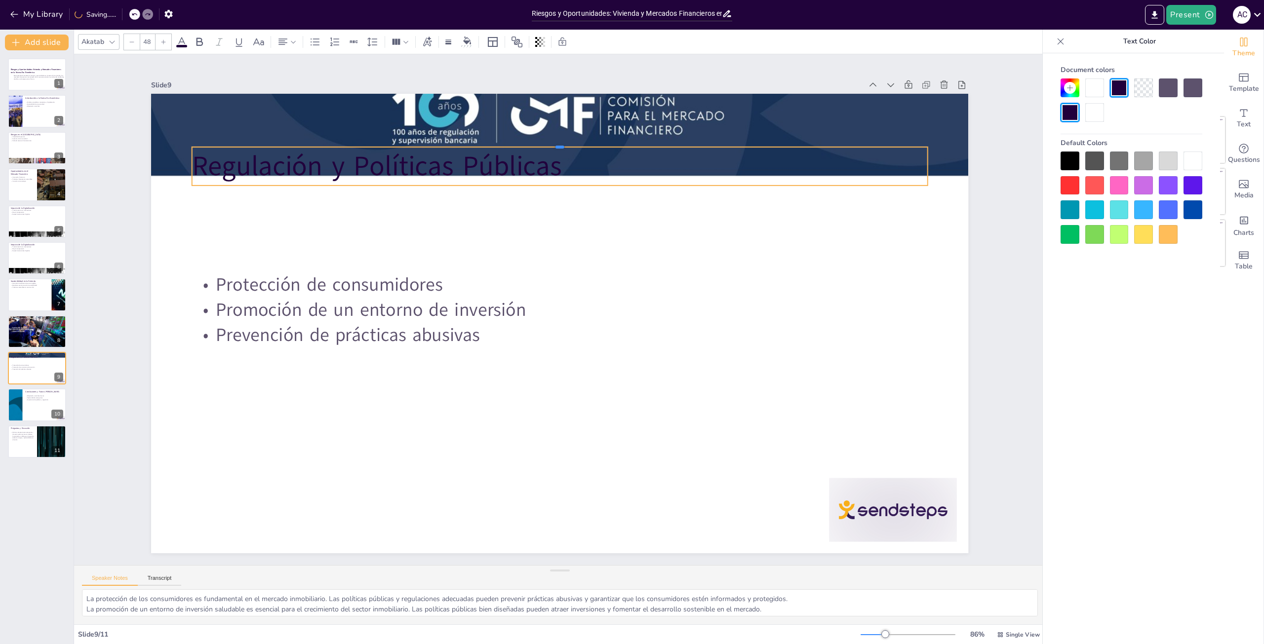
drag, startPoint x: 521, startPoint y: 113, endPoint x: 489, endPoint y: 178, distance: 73.1
click at [489, 178] on div "Regulación y Políticas Públicas Protección de consumidores Promoción de un ento…" at bounding box center [559, 296] width 817 height 460
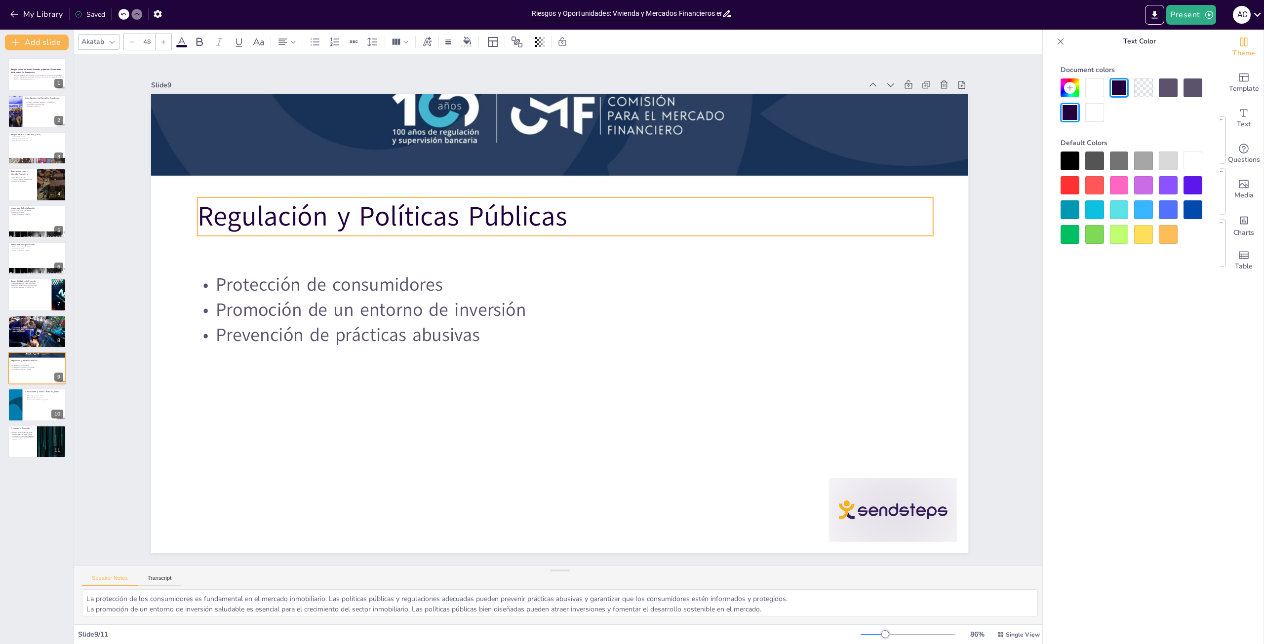
drag, startPoint x: 518, startPoint y: 144, endPoint x: 524, endPoint y: 194, distance: 50.7
click at [524, 194] on p "Regulación y Políticas Públicas" at bounding box center [493, 375] width 572 height 520
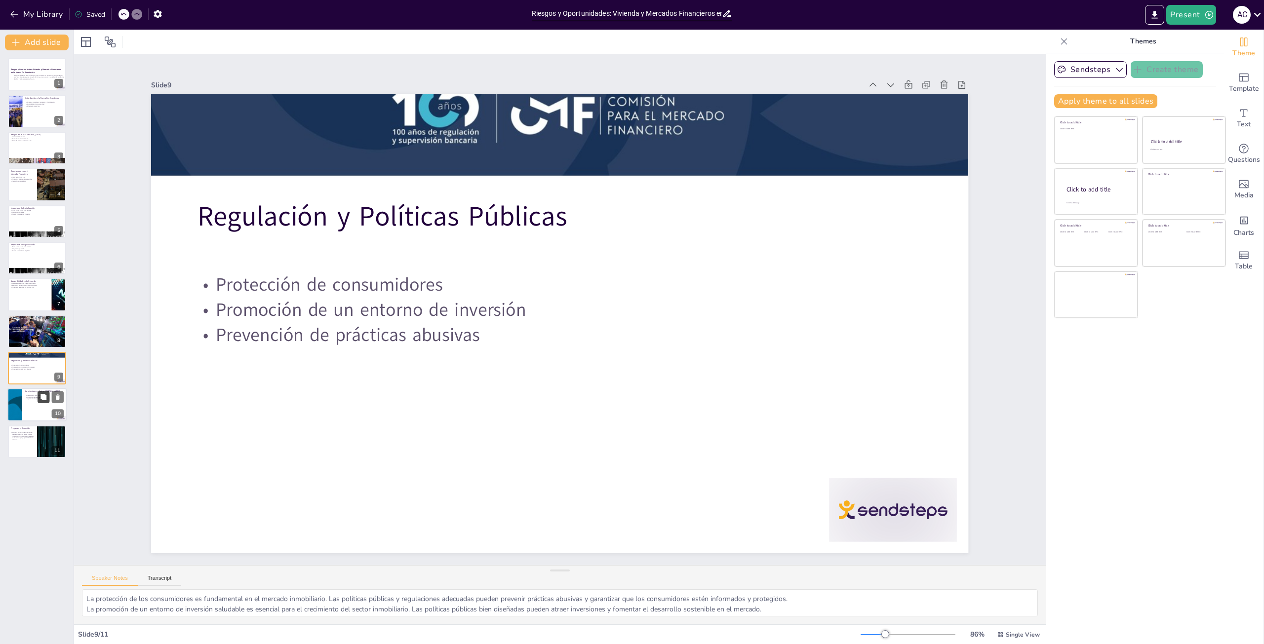
click at [45, 395] on icon at bounding box center [43, 397] width 6 height 6
type textarea "La adaptación a los cambios futuros es crucial para el éxito en el mercado de l…"
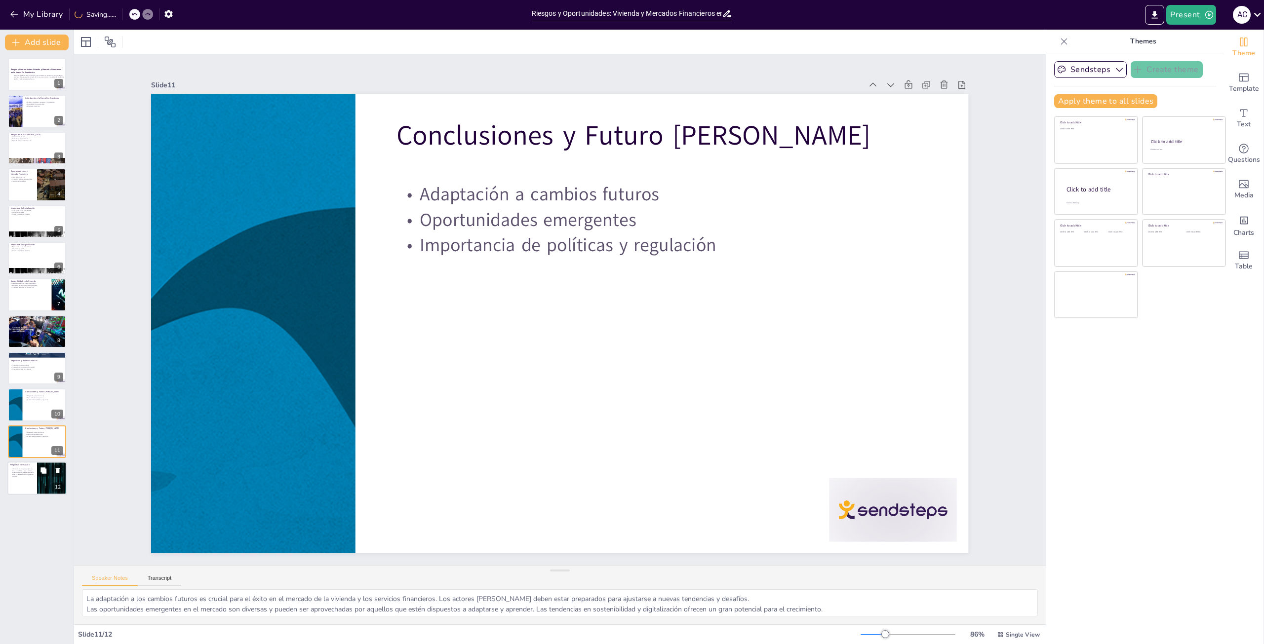
click at [37, 475] on div "Preguntas y Discusión Abrimos el espacio para preguntas y discusión sobre los t…" at bounding box center [36, 479] width 59 height 34
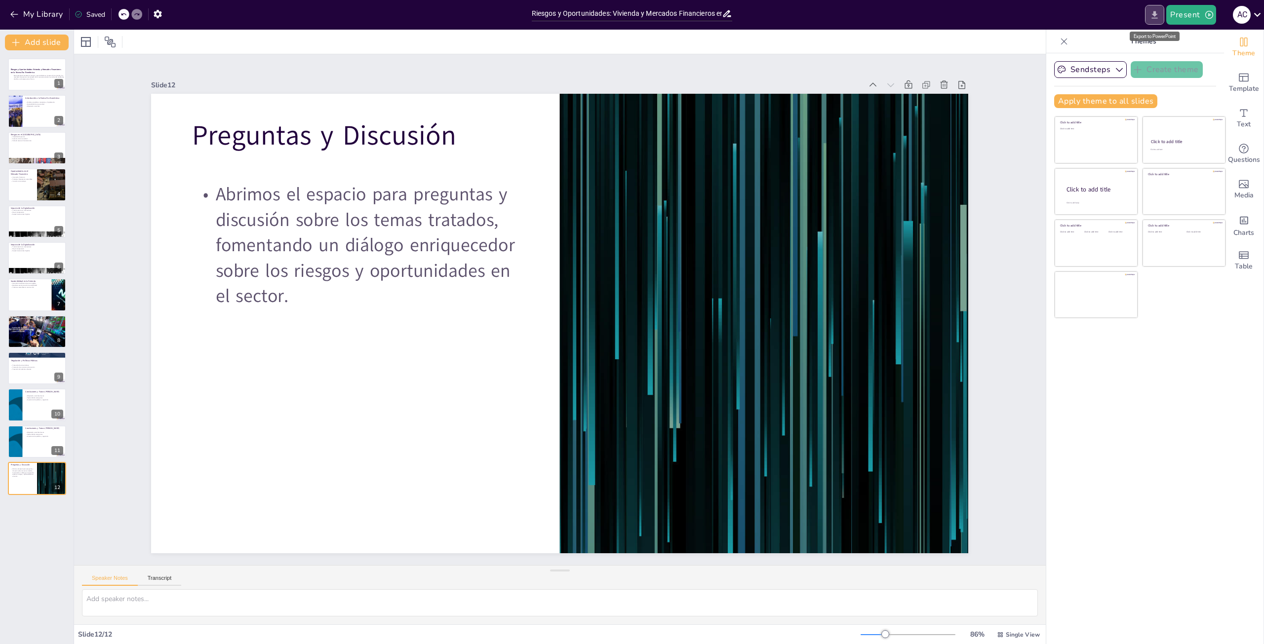
click at [1156, 18] on icon "Export to PowerPoint" at bounding box center [1155, 14] width 6 height 7
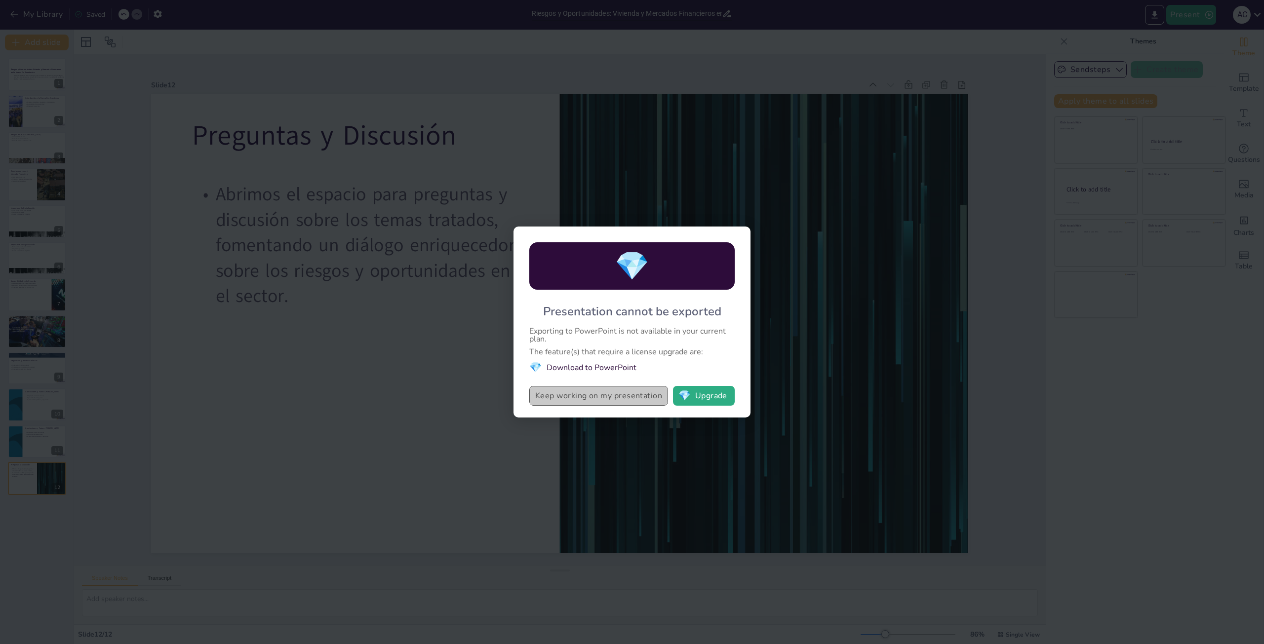
click at [619, 399] on button "Keep working on my presentation" at bounding box center [598, 396] width 139 height 20
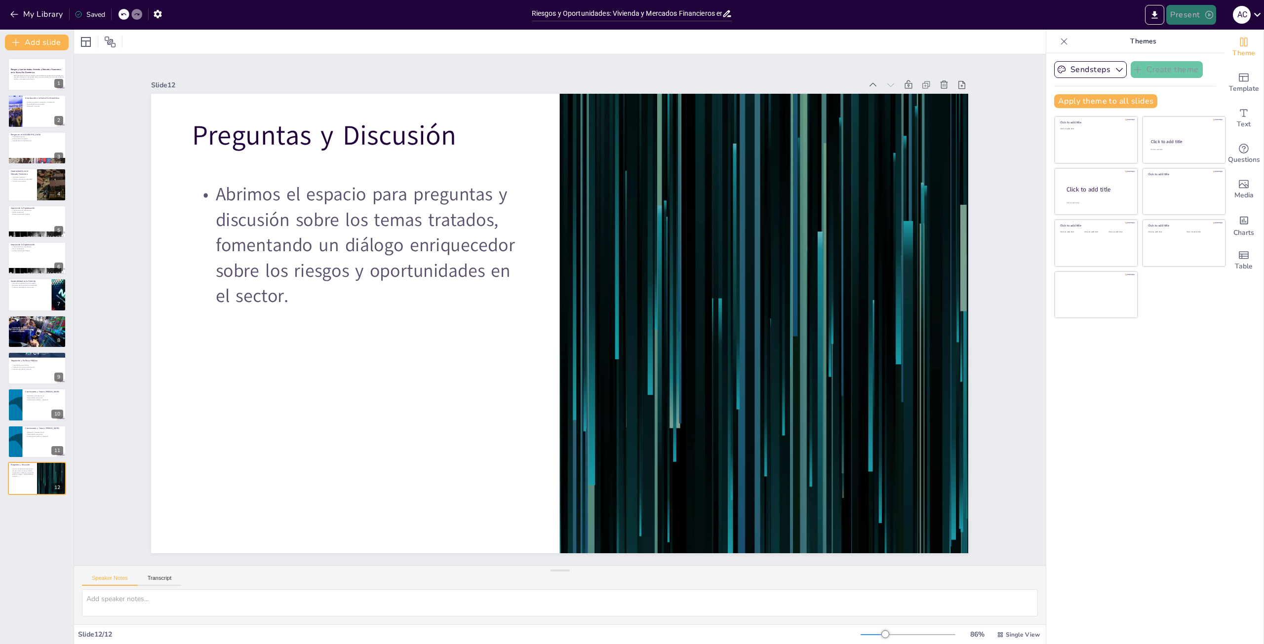
click at [1203, 10] on button "Present" at bounding box center [1190, 15] width 49 height 20
click at [1161, 16] on div at bounding box center [632, 322] width 1264 height 644
click at [1154, 16] on icon "Export to PowerPoint" at bounding box center [1154, 15] width 10 height 10
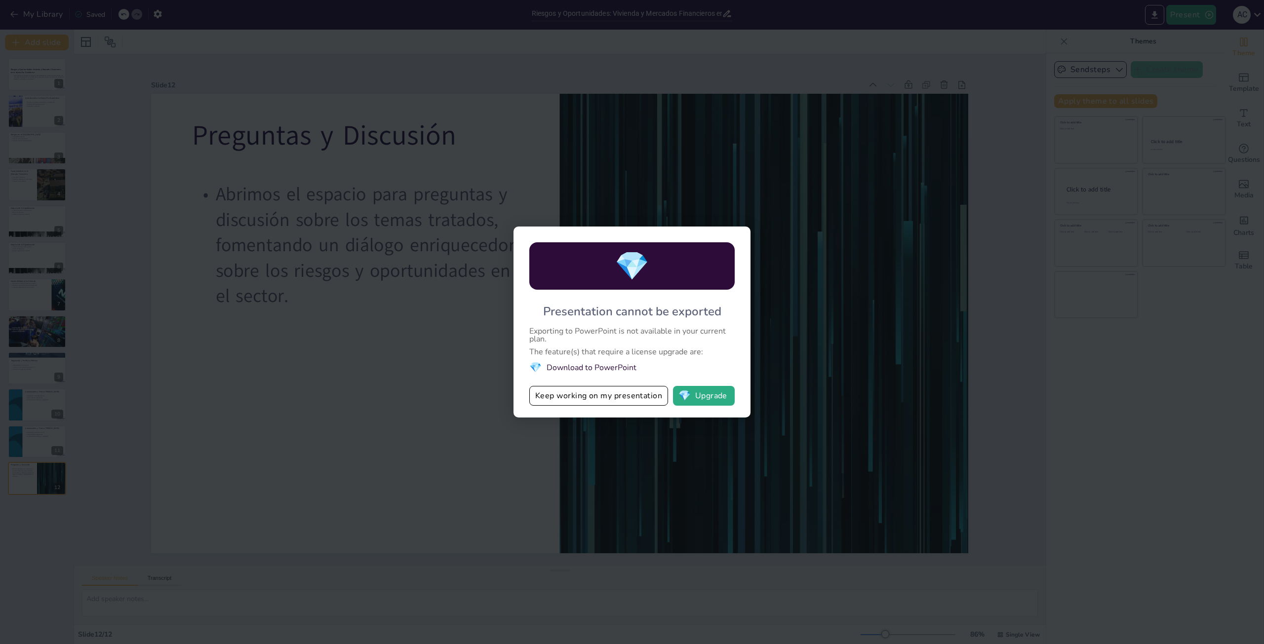
click at [624, 369] on li "💎 Download to PowerPoint" at bounding box center [631, 367] width 205 height 13
click at [698, 393] on button "💎 Upgrade" at bounding box center [704, 396] width 62 height 20
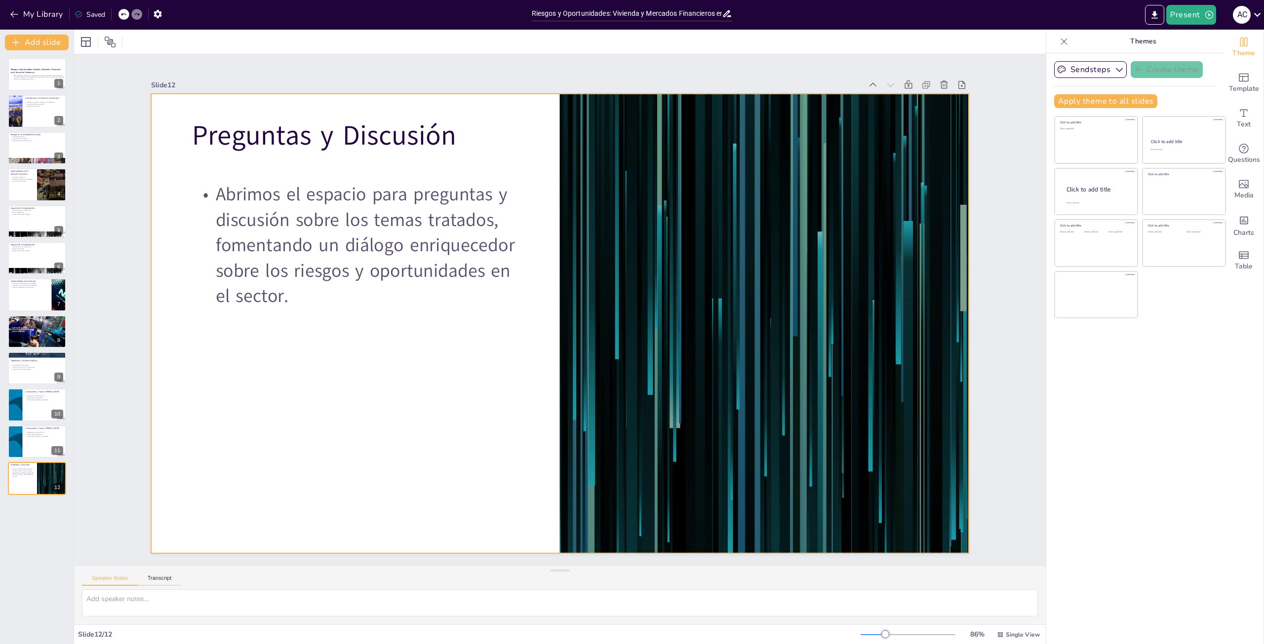
click at [260, 361] on div at bounding box center [557, 297] width 895 height 620
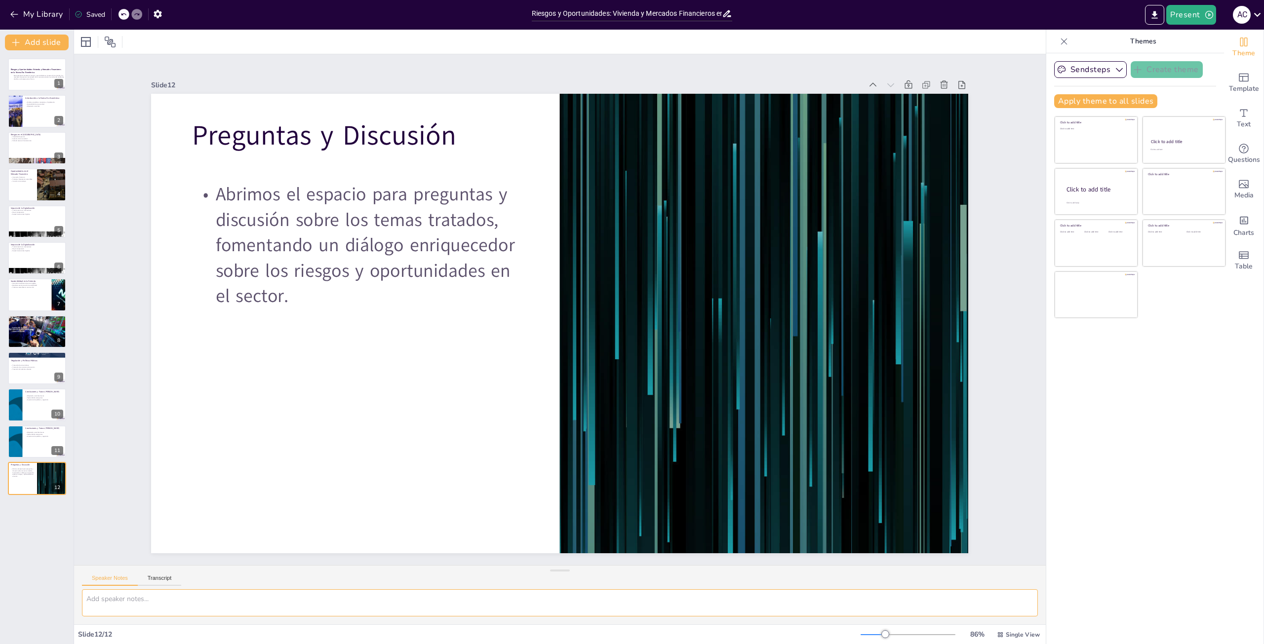
click at [137, 611] on textarea at bounding box center [560, 603] width 956 height 27
click at [36, 209] on p "Transformación en transacciones" at bounding box center [36, 210] width 53 height 2
type textarea "La digitalización ha cambiado radicalmente la forma en que se llevan a cabo las…"
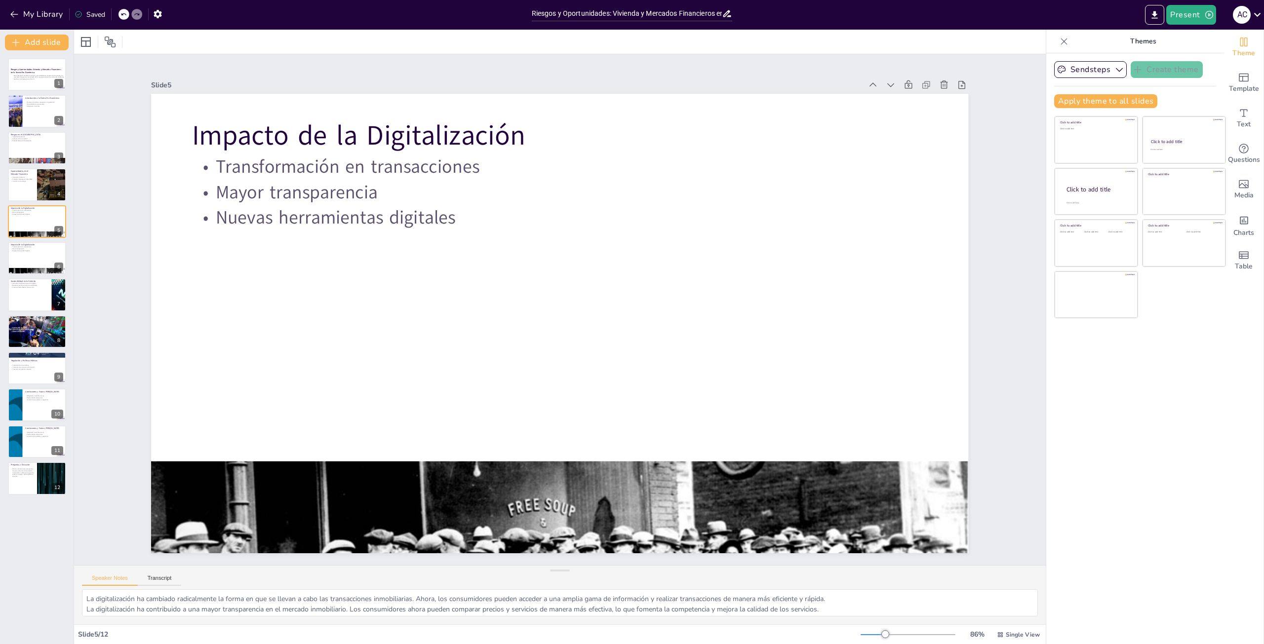
click at [83, 17] on div "Saved" at bounding box center [90, 14] width 31 height 9
click at [85, 14] on div "Saved" at bounding box center [90, 14] width 31 height 9
click at [88, 14] on div "Saved" at bounding box center [90, 14] width 31 height 9
click at [93, 13] on div "Saved" at bounding box center [90, 14] width 31 height 9
drag, startPoint x: 37, startPoint y: 77, endPoint x: 54, endPoint y: 47, distance: 34.3
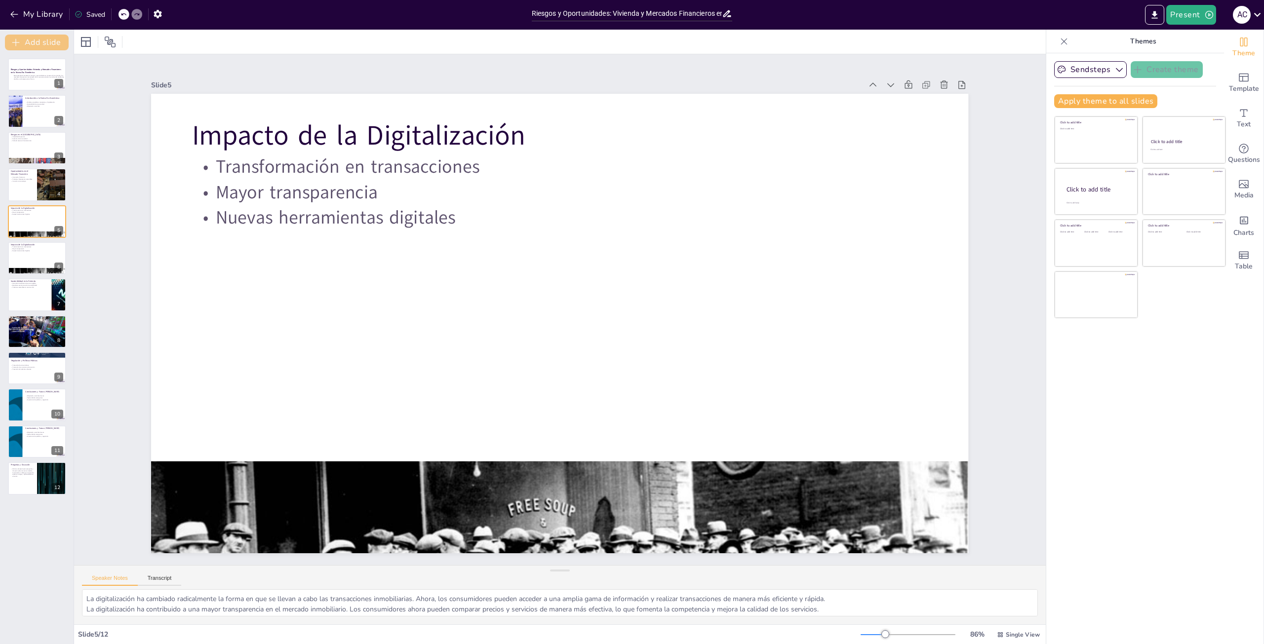
click at [38, 76] on p "Esta presentación explora los riesgos y oportunidades en el sector de la vivien…" at bounding box center [40, 77] width 52 height 5
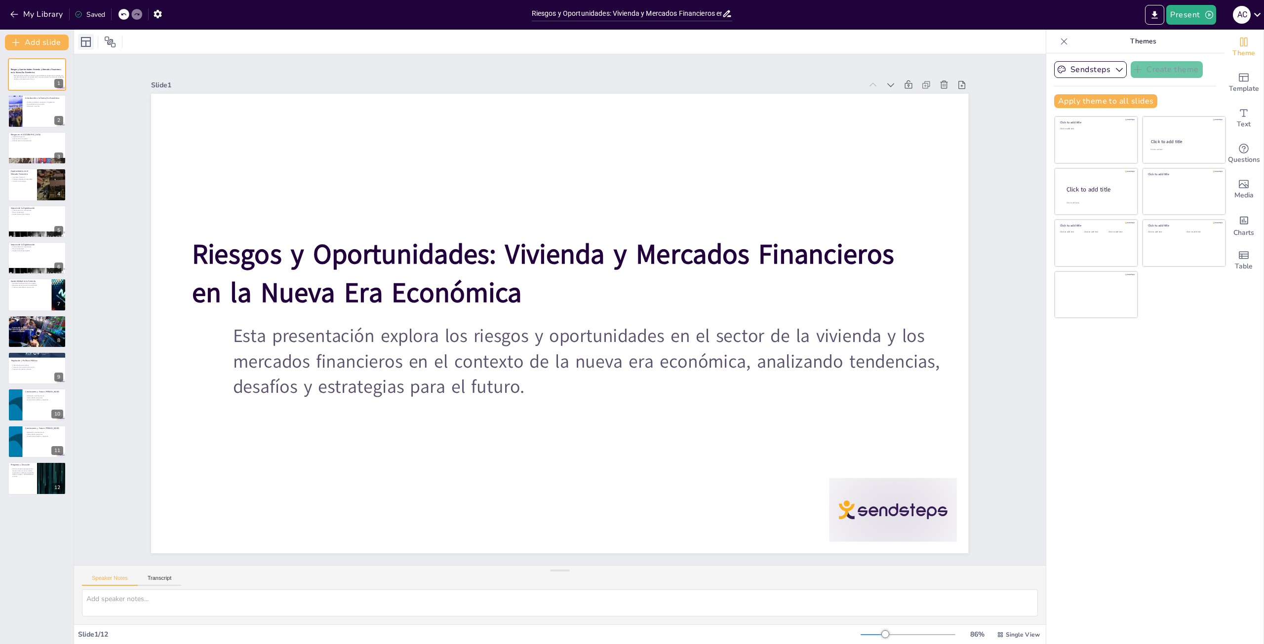
click at [84, 43] on icon at bounding box center [86, 42] width 12 height 12
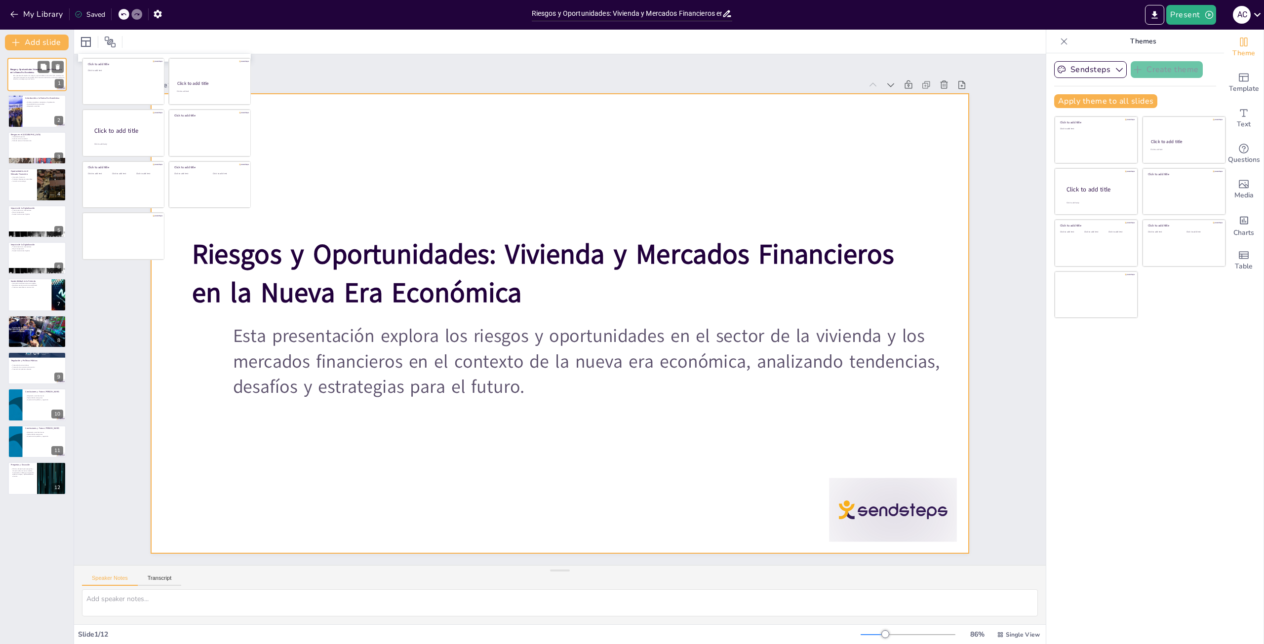
click at [33, 80] on div at bounding box center [36, 75] width 59 height 34
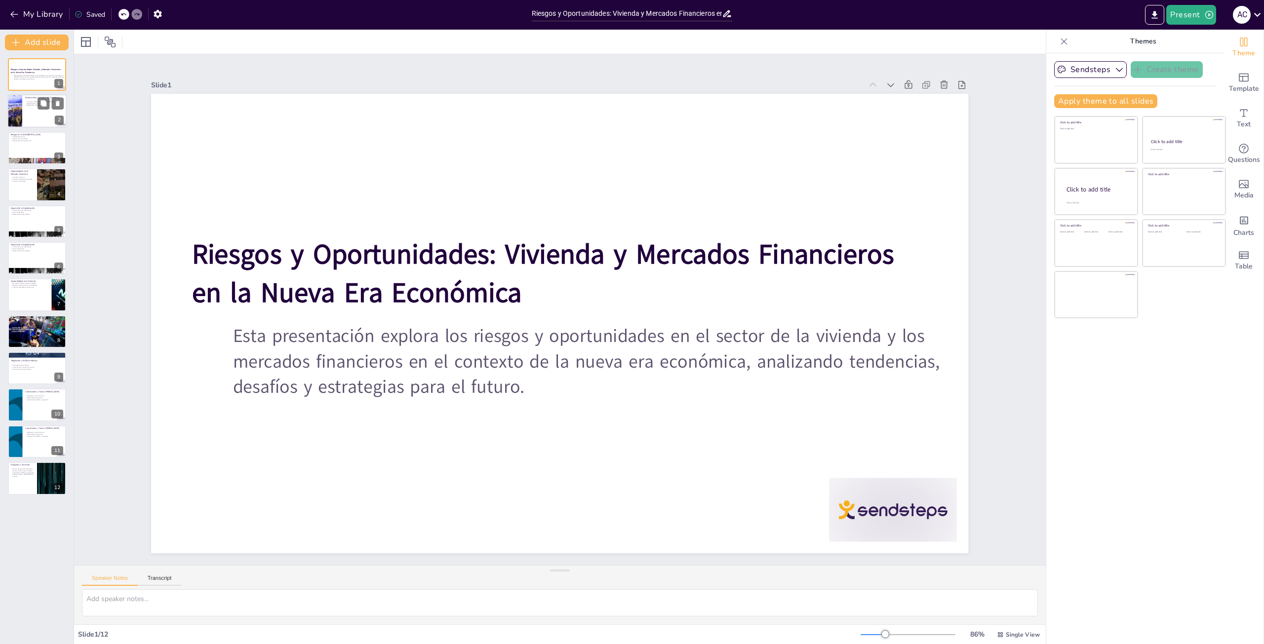
click at [28, 110] on div at bounding box center [36, 112] width 59 height 34
type textarea "Las políticas monetarias han evolucionado, afectando la disponibilidad de finan…"
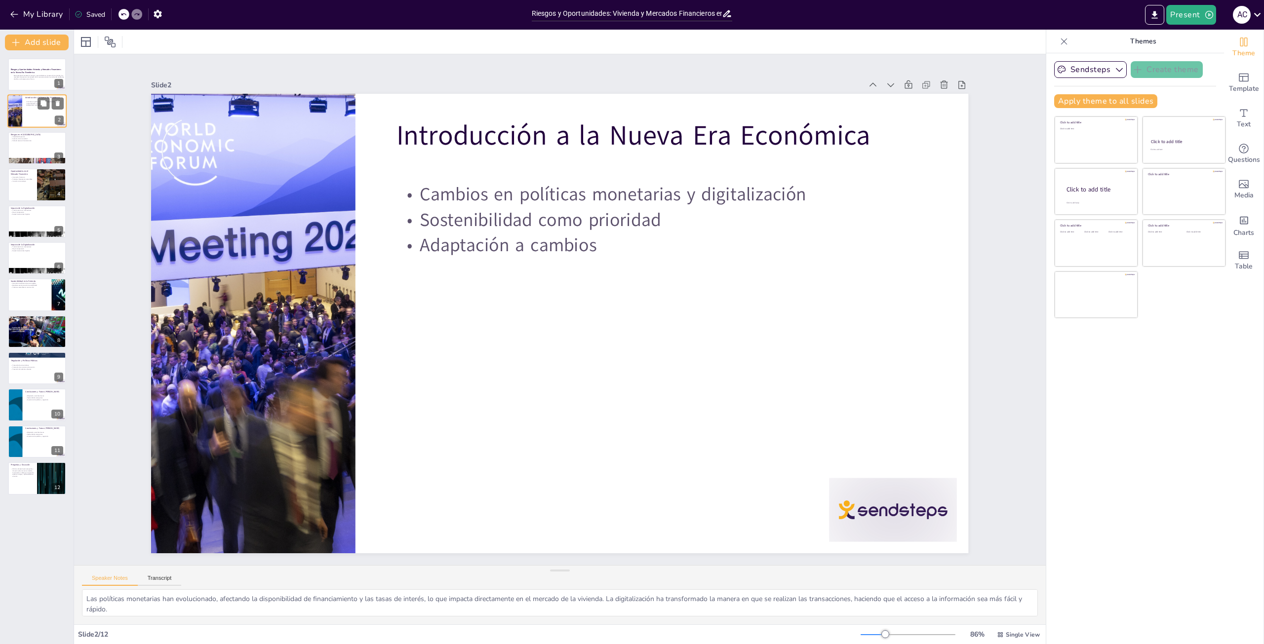
click at [28, 110] on div at bounding box center [36, 112] width 59 height 34
click at [52, 81] on div at bounding box center [36, 75] width 59 height 34
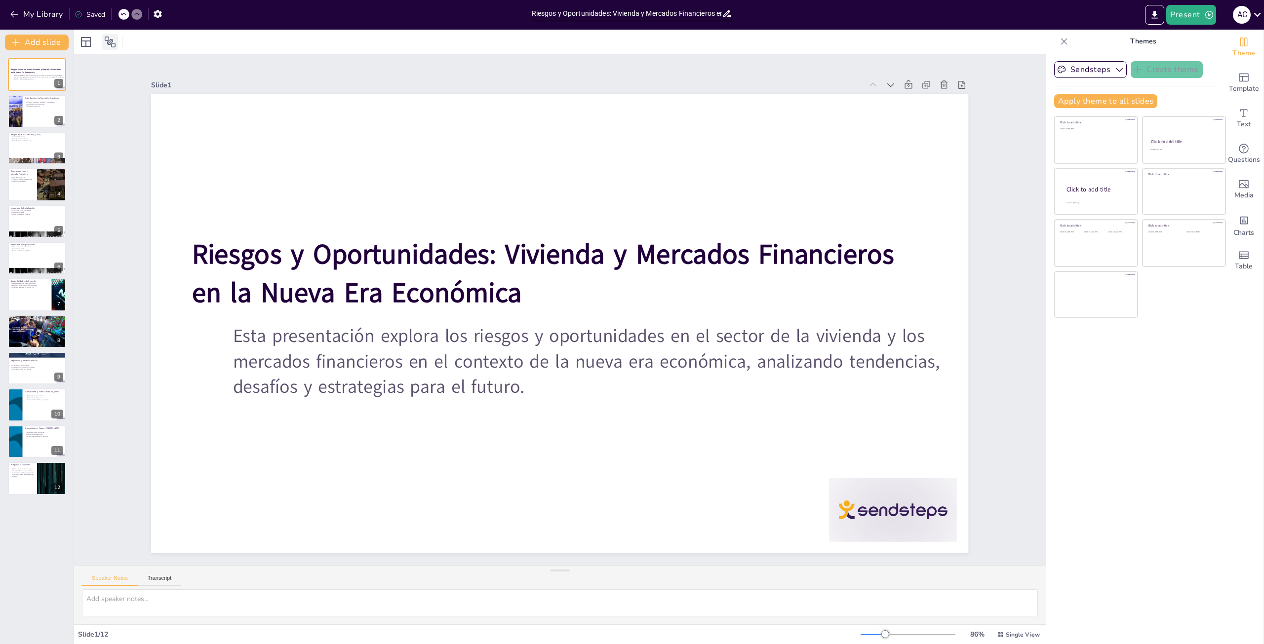
click at [107, 43] on icon at bounding box center [110, 42] width 12 height 12
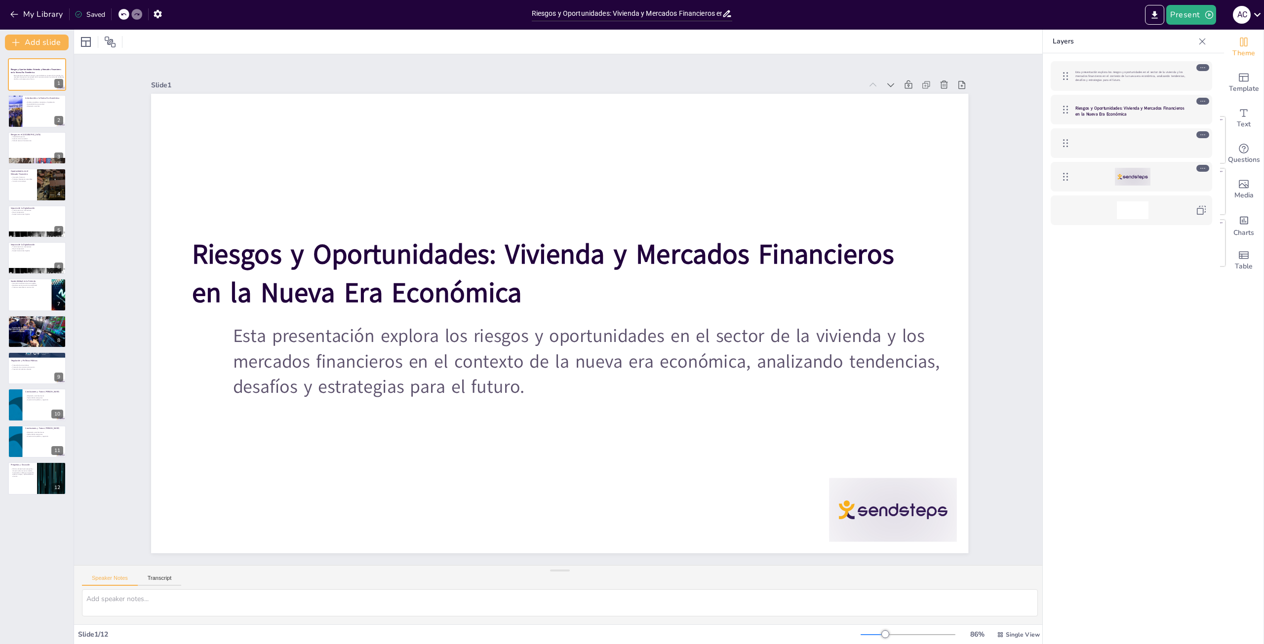
click at [1197, 42] on div at bounding box center [1202, 42] width 16 height 16
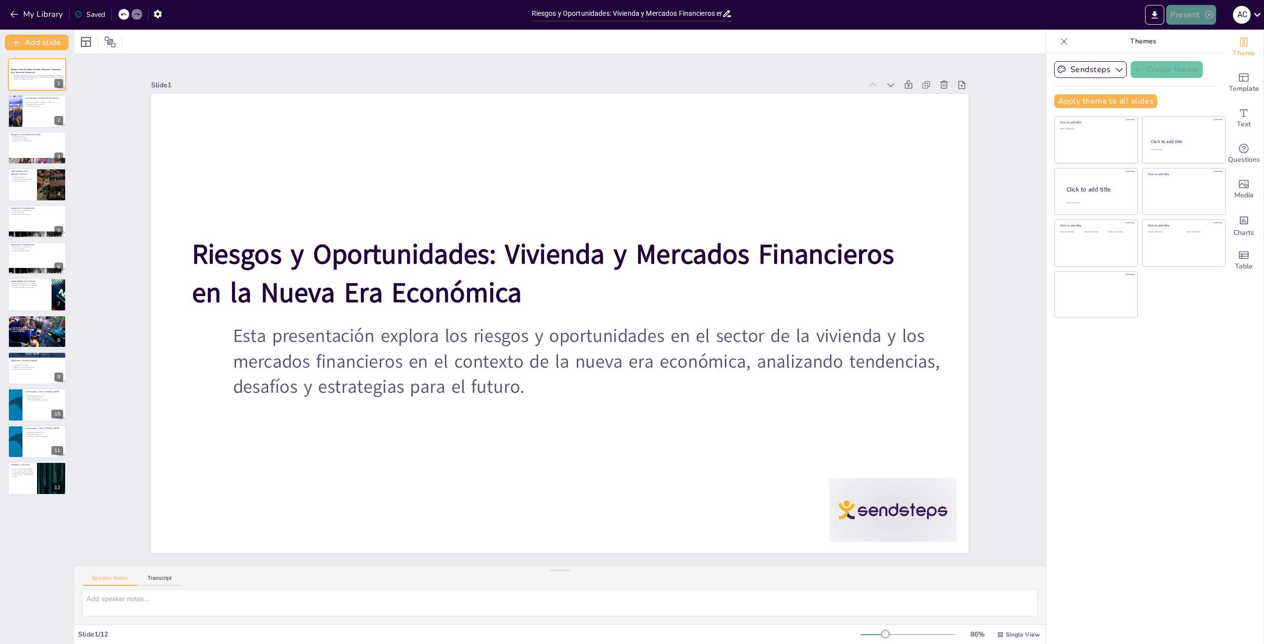
click at [1206, 18] on icon "button" at bounding box center [1209, 15] width 10 height 10
click at [1201, 61] on li "Play presentation" at bounding box center [1206, 61] width 78 height 16
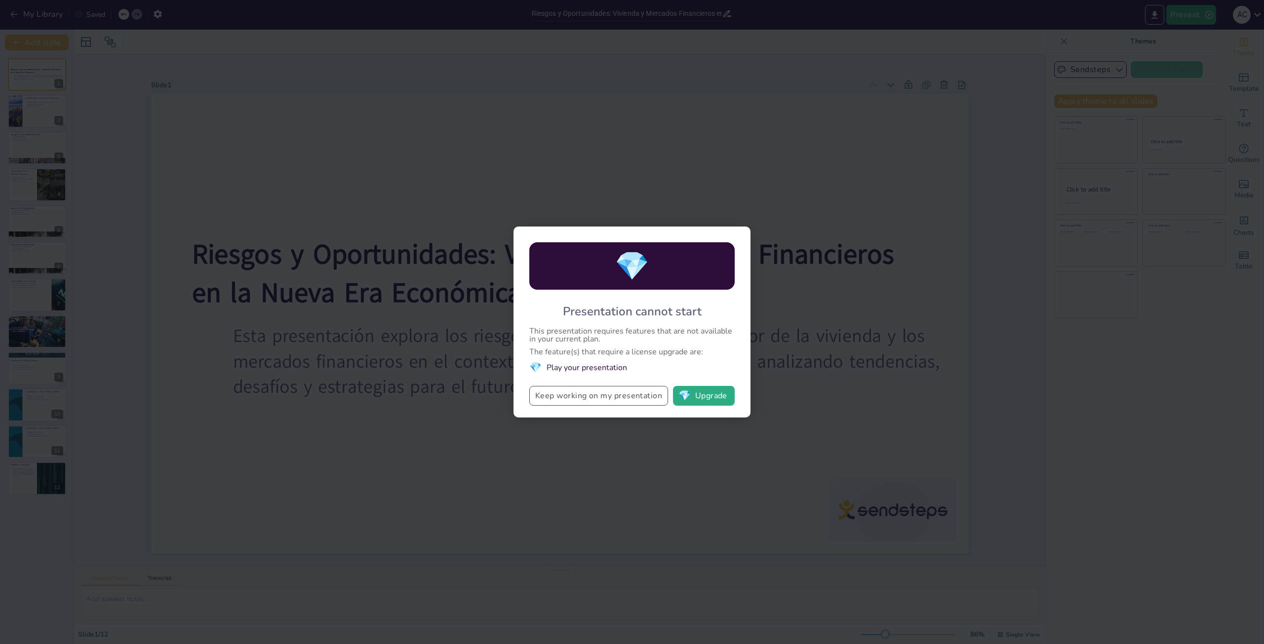
click at [628, 403] on button "Keep working on my presentation" at bounding box center [598, 396] width 139 height 20
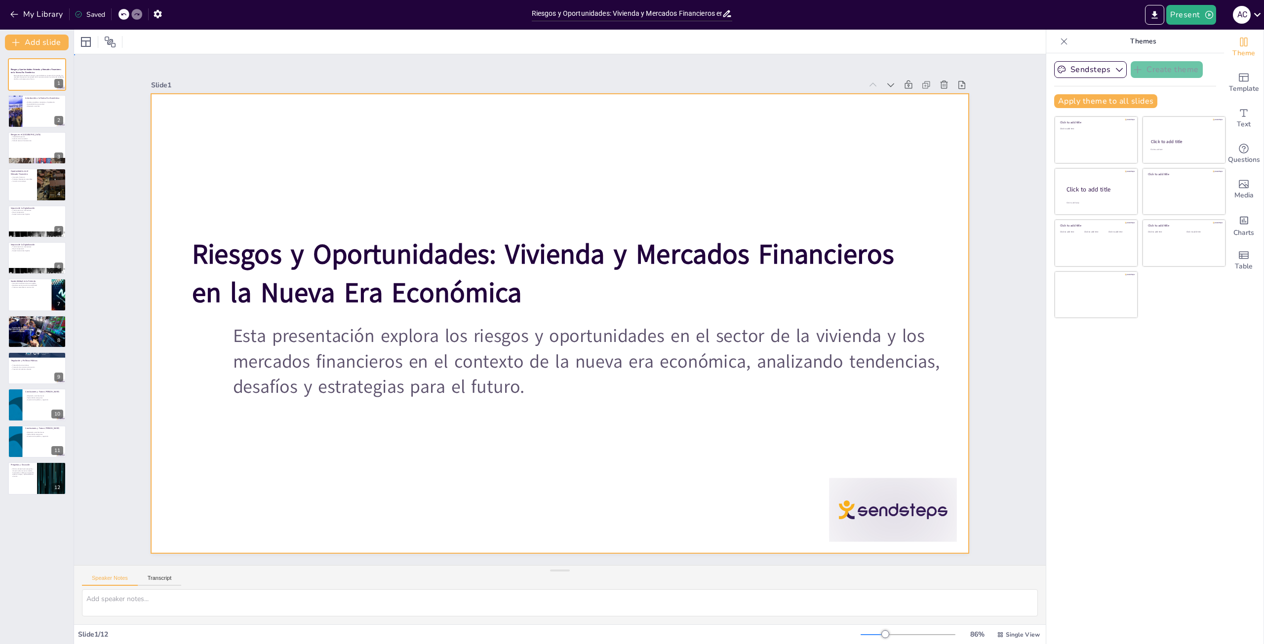
click at [578, 419] on div at bounding box center [573, 311] width 543 height 861
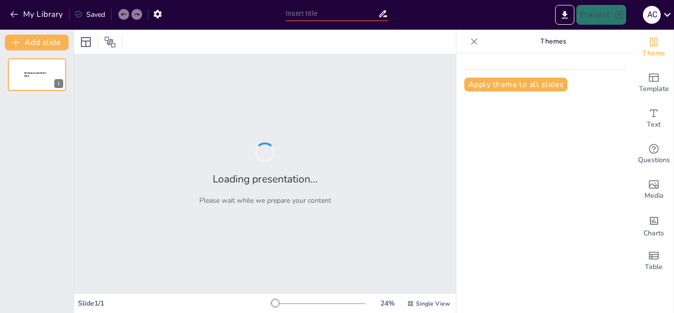
type input "Riesgos y Oportunidades: Vivienda y Mercados Financieros en la Nueva Era Económ…"
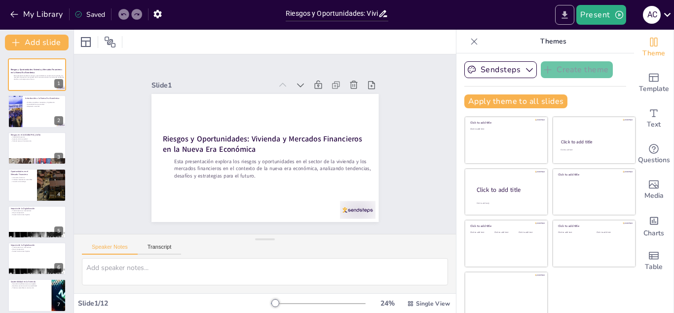
click at [566, 8] on button "Export to PowerPoint" at bounding box center [564, 15] width 19 height 20
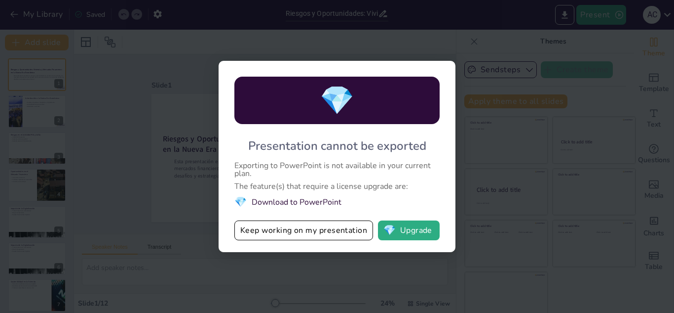
click at [265, 199] on li "💎 Download to PowerPoint" at bounding box center [337, 201] width 205 height 13
click at [353, 41] on div "💎 Presentation cannot be exported Exporting to PowerPoint is not available in y…" at bounding box center [337, 156] width 674 height 313
click at [402, 237] on button "💎 Upgrade" at bounding box center [409, 230] width 62 height 20
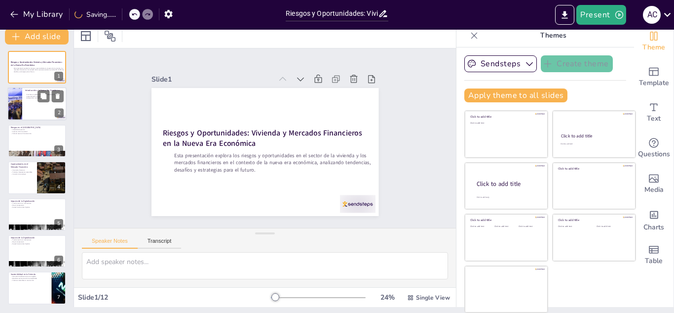
scroll to position [2, 0]
click at [50, 98] on div at bounding box center [51, 96] width 26 height 12
type textarea "Las políticas monetarias han evolucionado, afectando la disponibilidad de finan…"
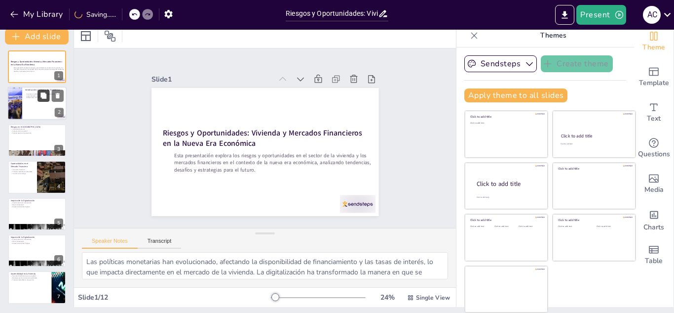
scroll to position [0, 0]
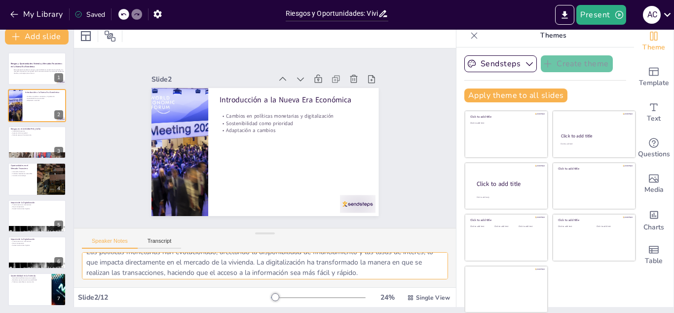
click at [271, 266] on textarea "Las políticas monetarias han evolucionado, afectando la disponibilidad de finan…" at bounding box center [265, 265] width 366 height 27
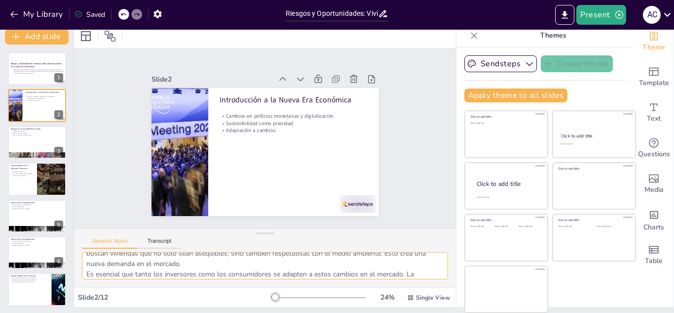
scroll to position [75, 0]
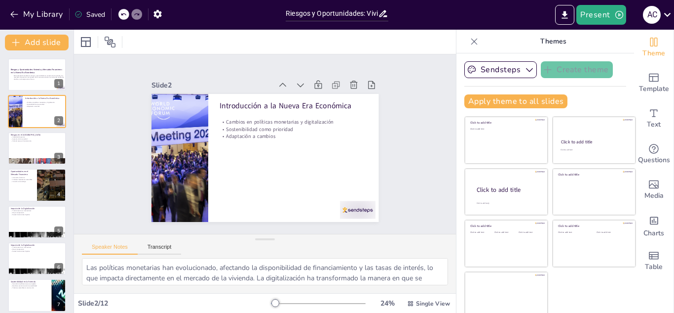
scroll to position [75, 0]
